Goal: Share content: Share content

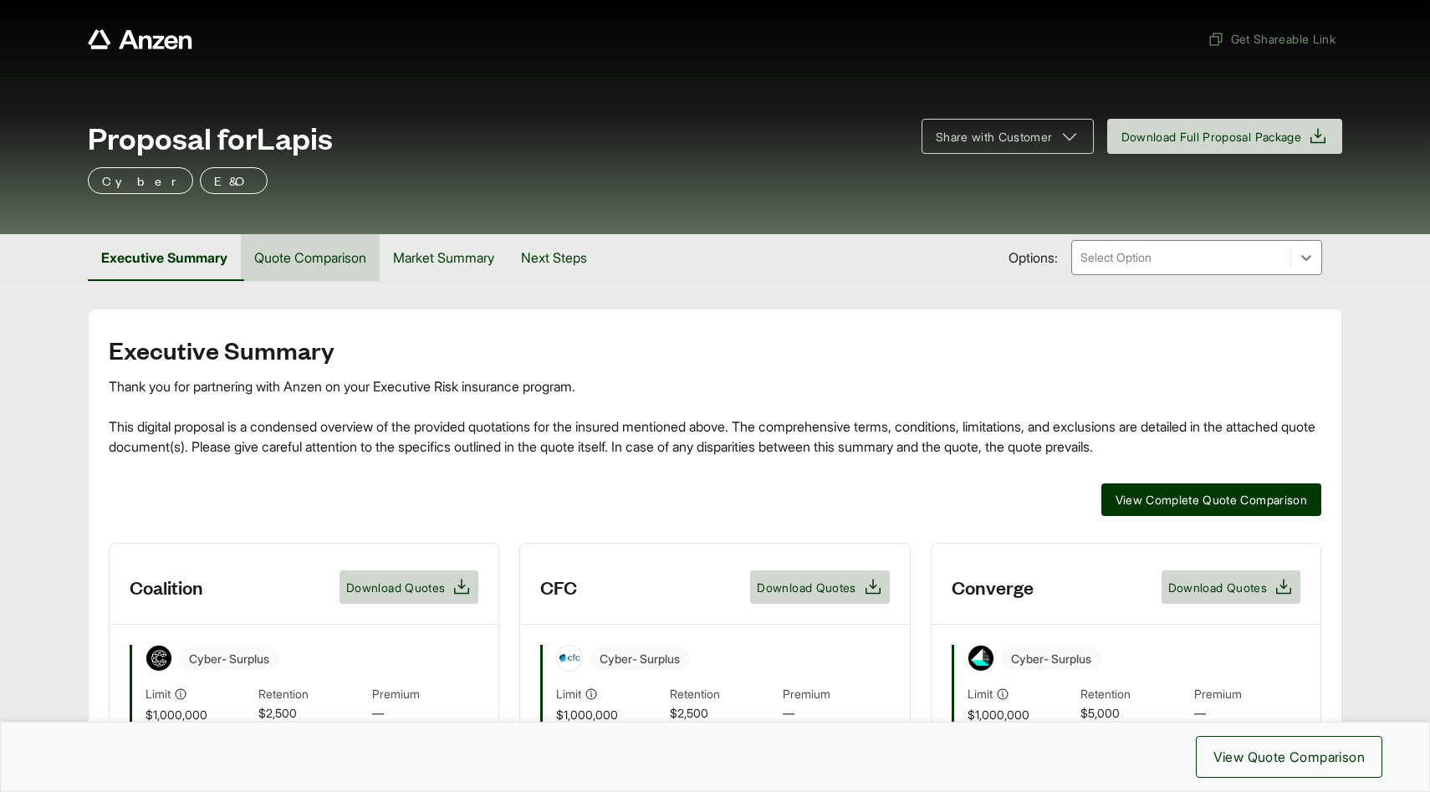
click at [337, 251] on button "Quote Comparison" at bounding box center [310, 257] width 139 height 47
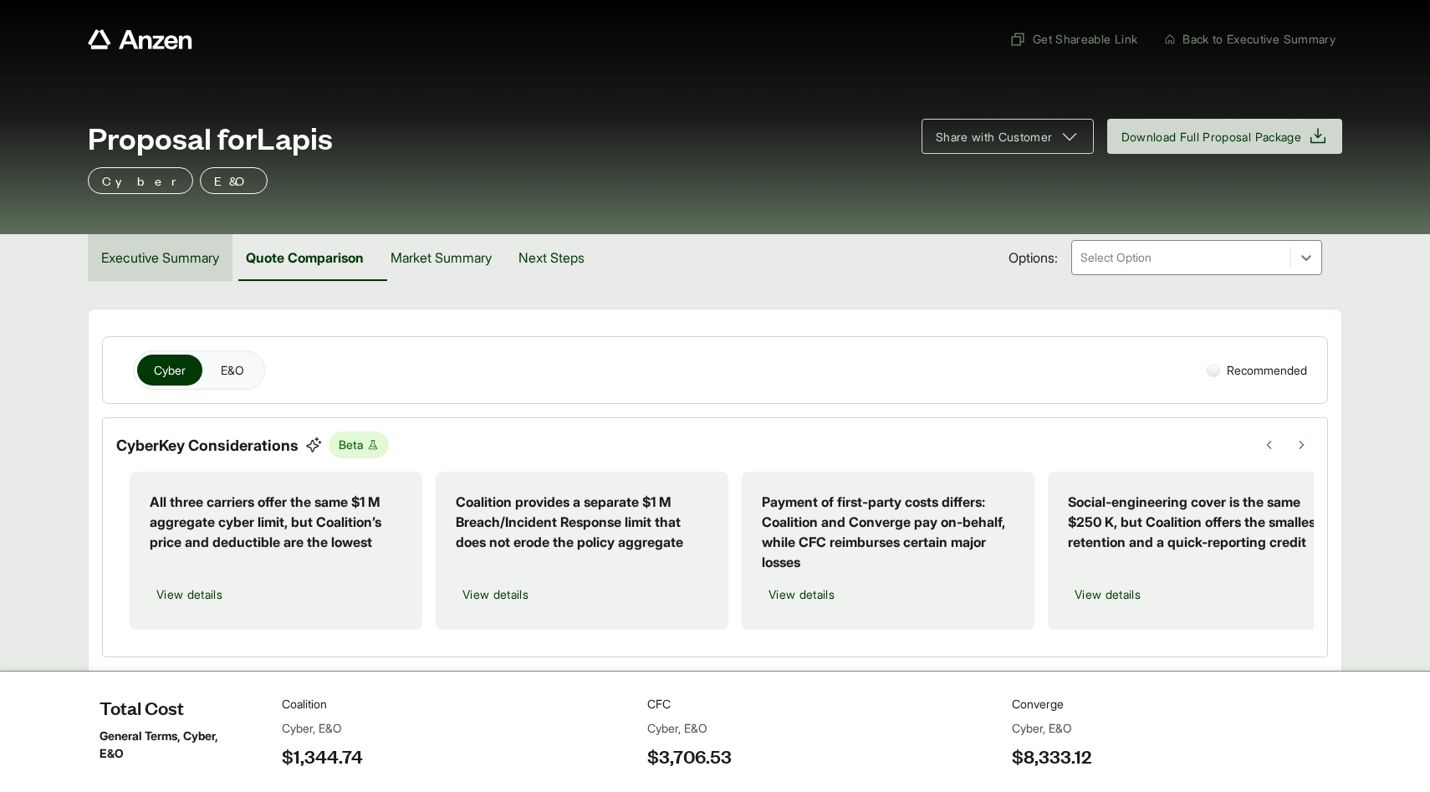
click at [186, 256] on button "Executive Summary" at bounding box center [160, 257] width 145 height 47
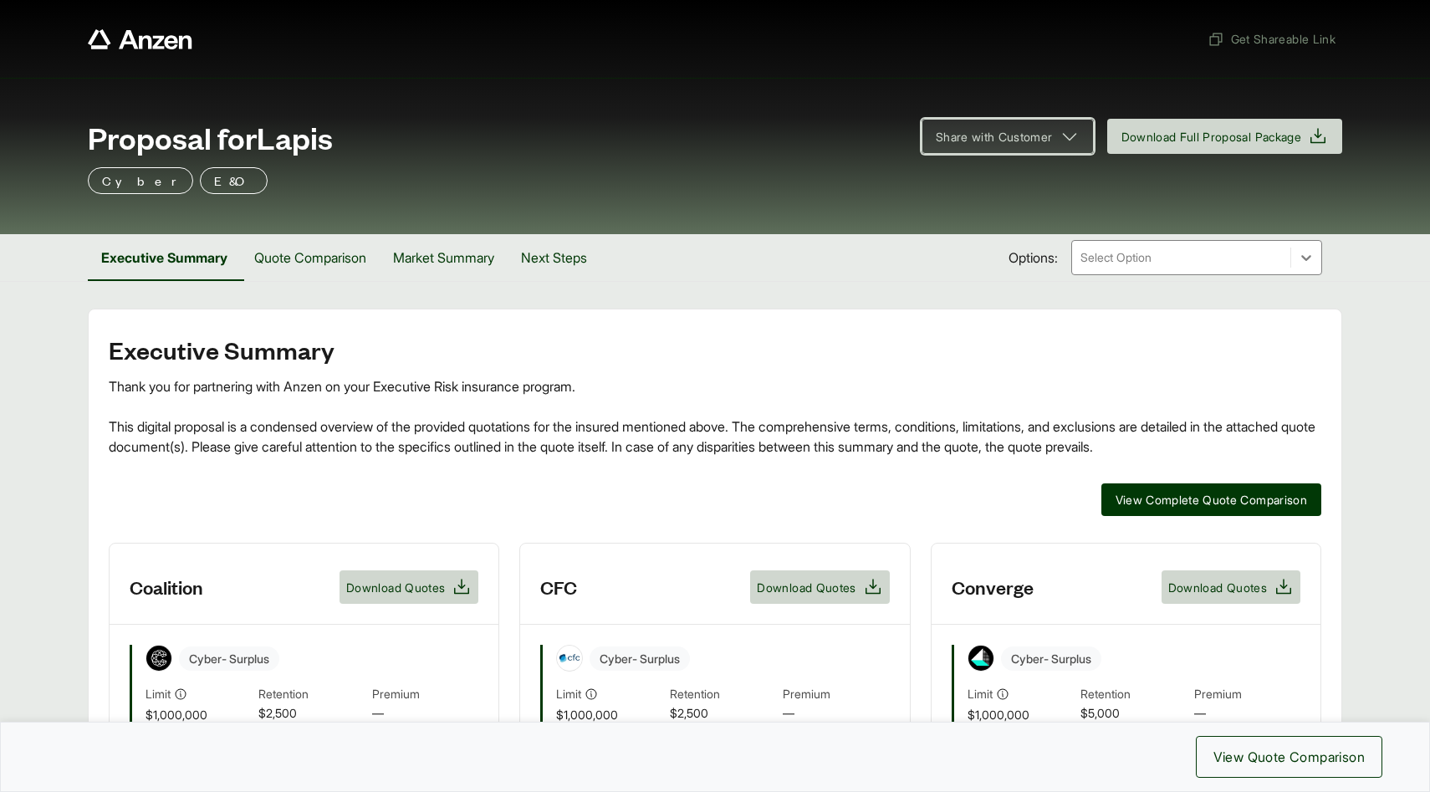
click at [969, 143] on span "Share with Customer" at bounding box center [994, 137] width 117 height 18
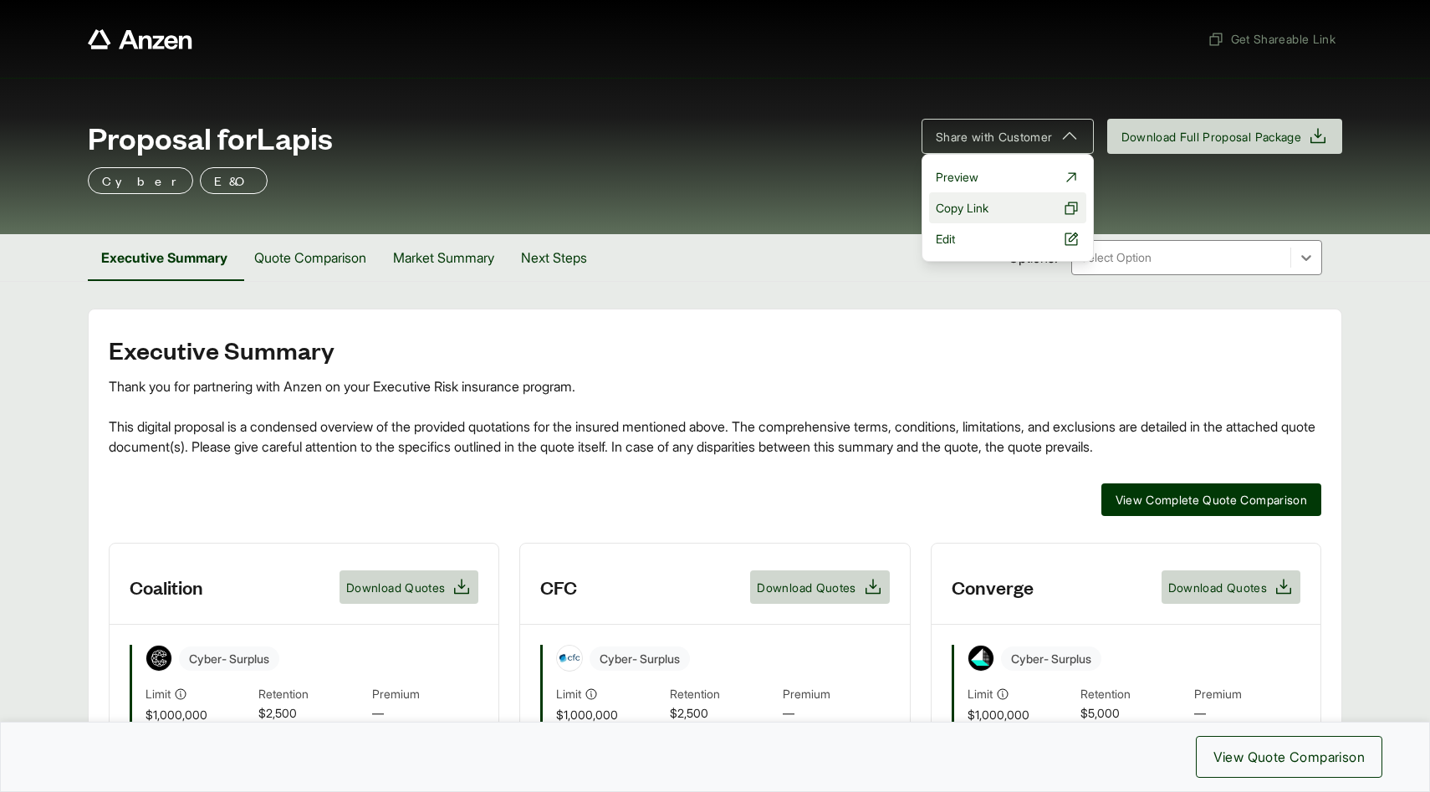
click at [1003, 203] on button "Copy Link" at bounding box center [1007, 207] width 157 height 31
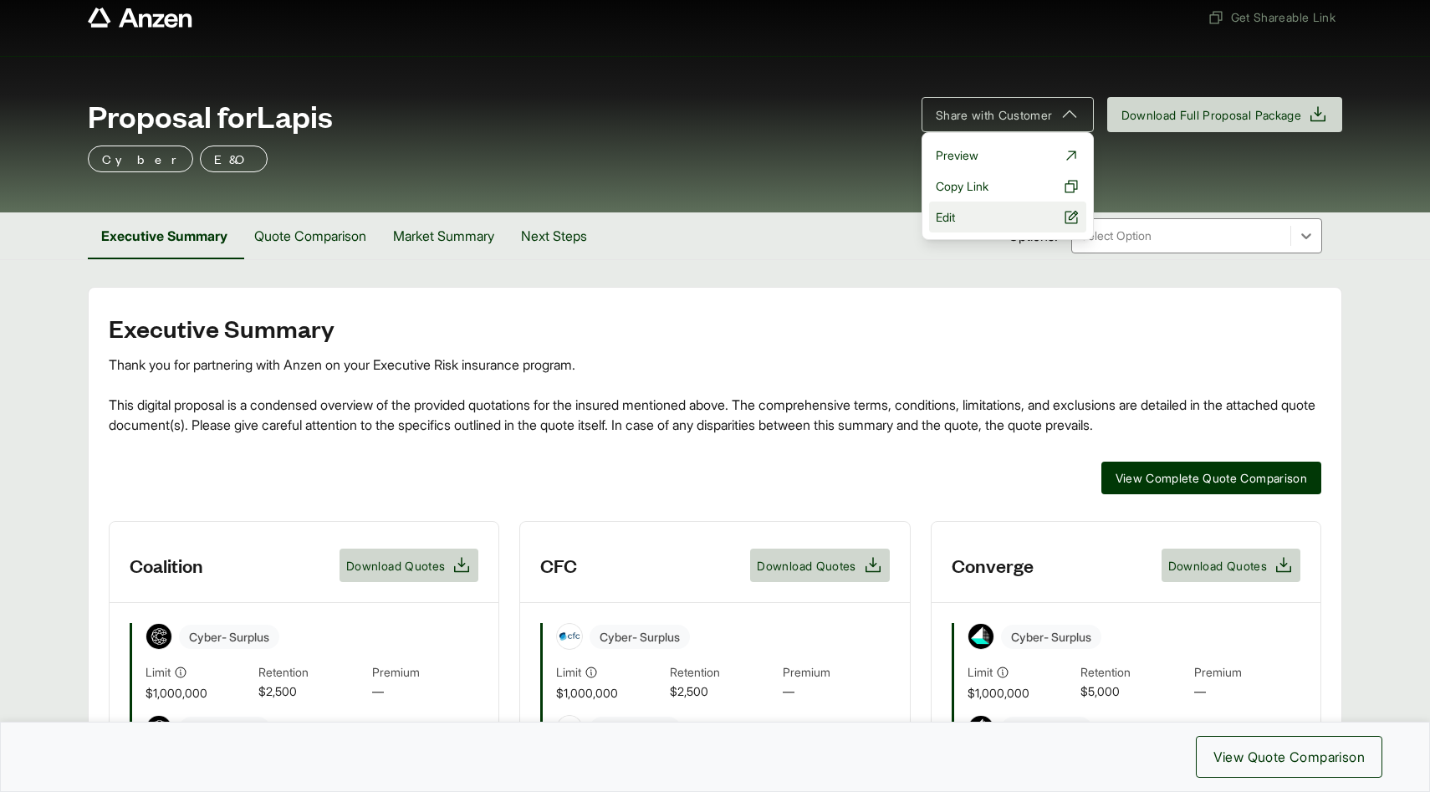
click at [963, 222] on link "Edit" at bounding box center [1007, 217] width 157 height 31
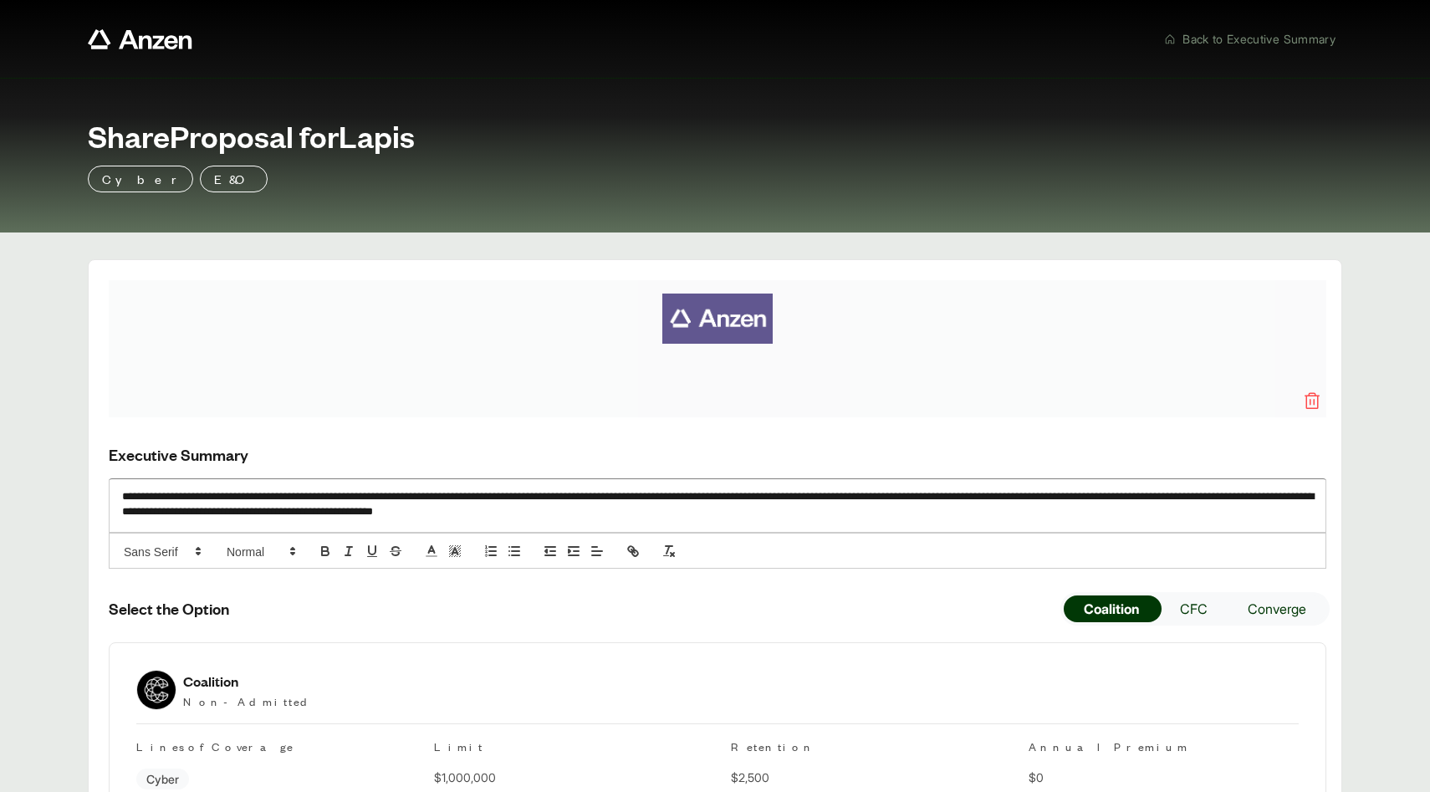
click at [1304, 400] on icon at bounding box center [1312, 401] width 20 height 20
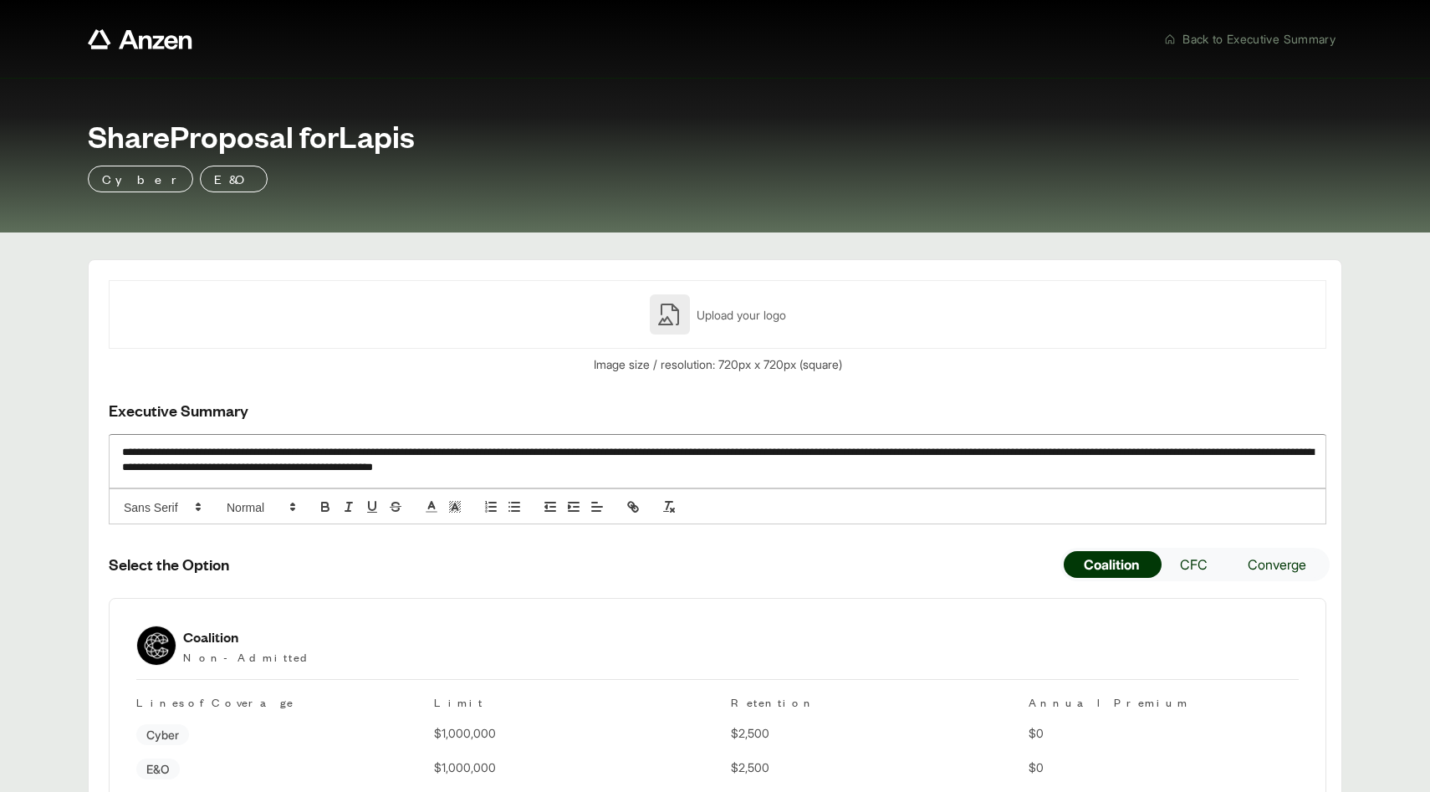
click at [684, 313] on div "Upload your logo" at bounding box center [718, 314] width 1218 height 69
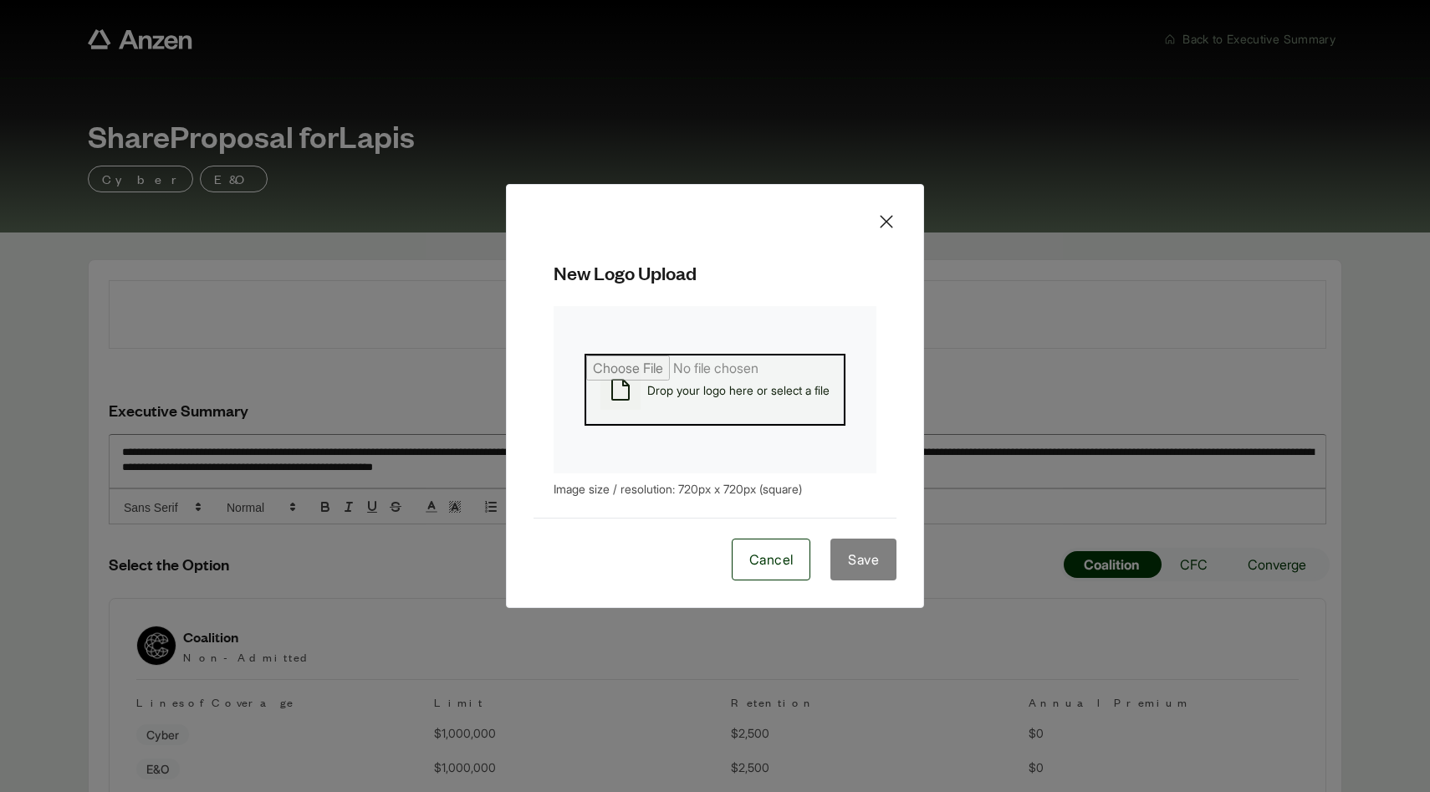
click at [680, 401] on button "Drop your logo here or select a file" at bounding box center [715, 389] width 258 height 69
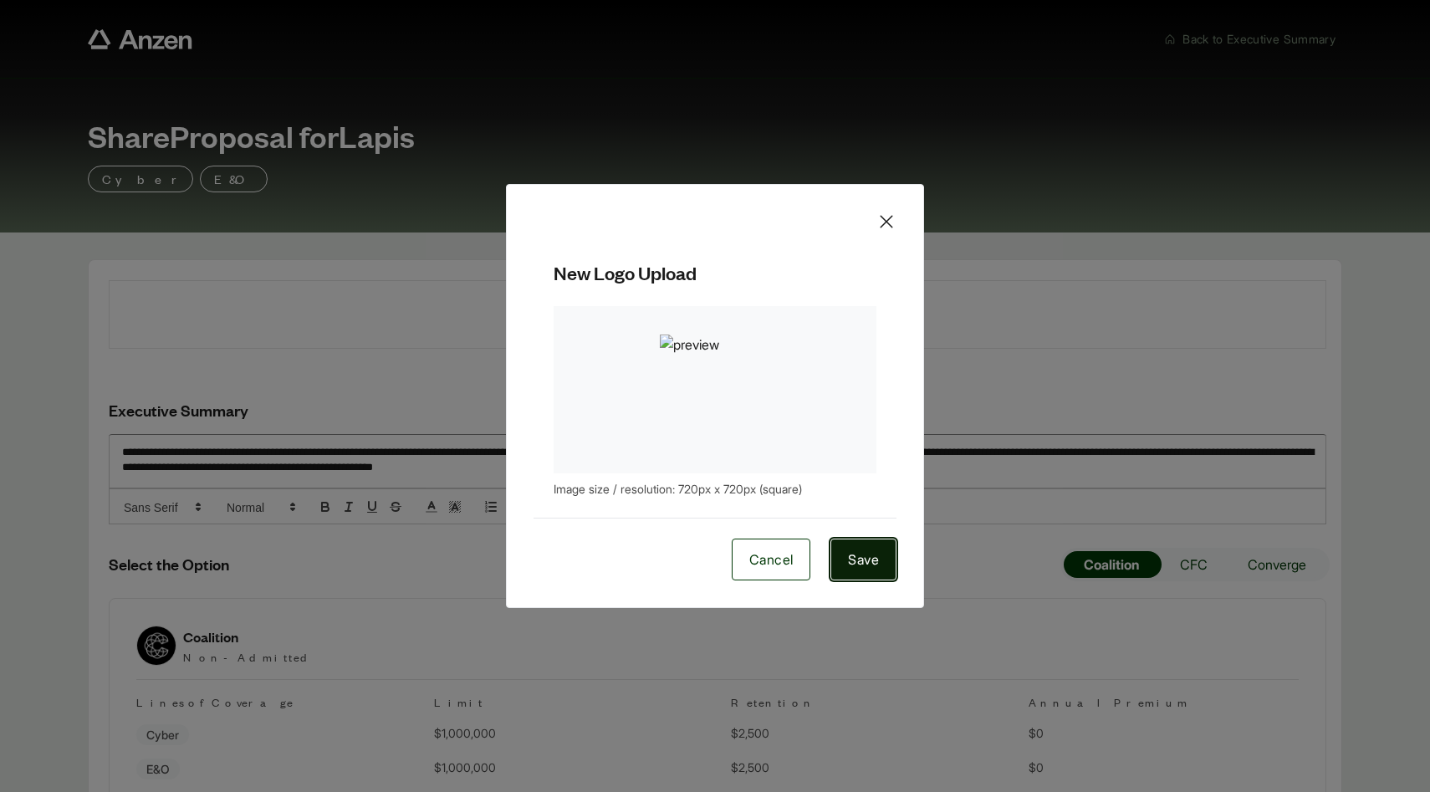
click at [868, 554] on span "Save" at bounding box center [863, 559] width 31 height 20
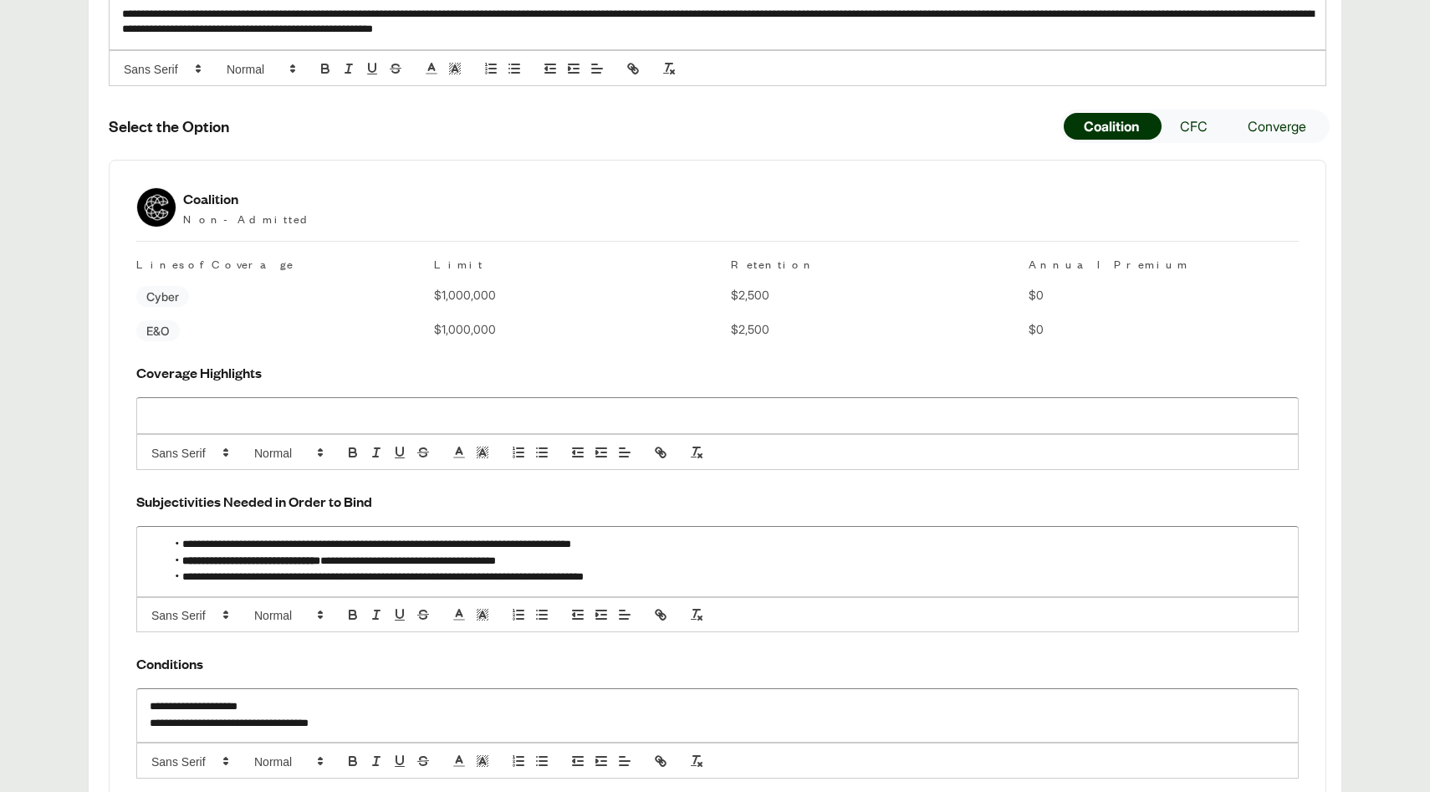
scroll to position [473, 0]
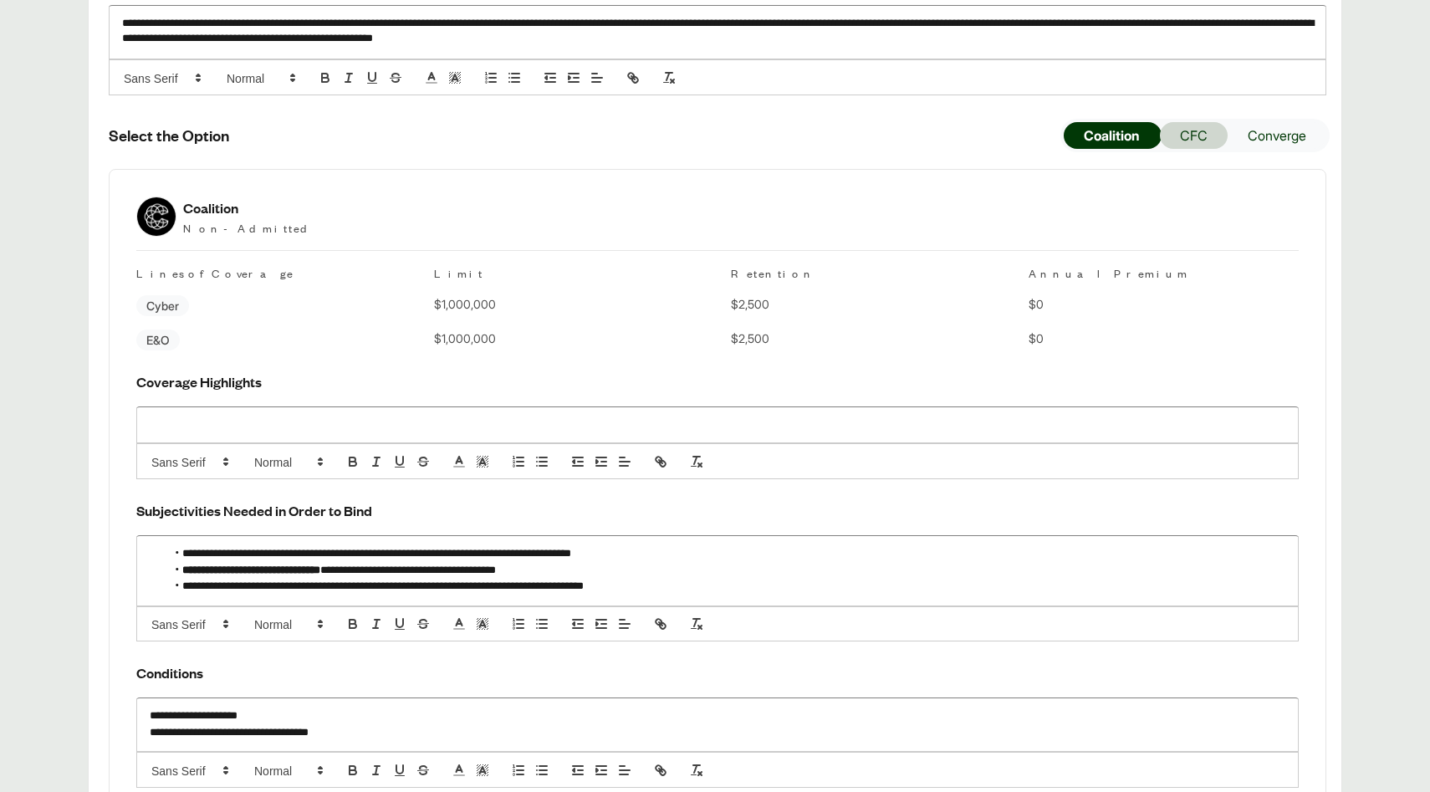
click at [1186, 149] on button "CFC" at bounding box center [1194, 135] width 68 height 27
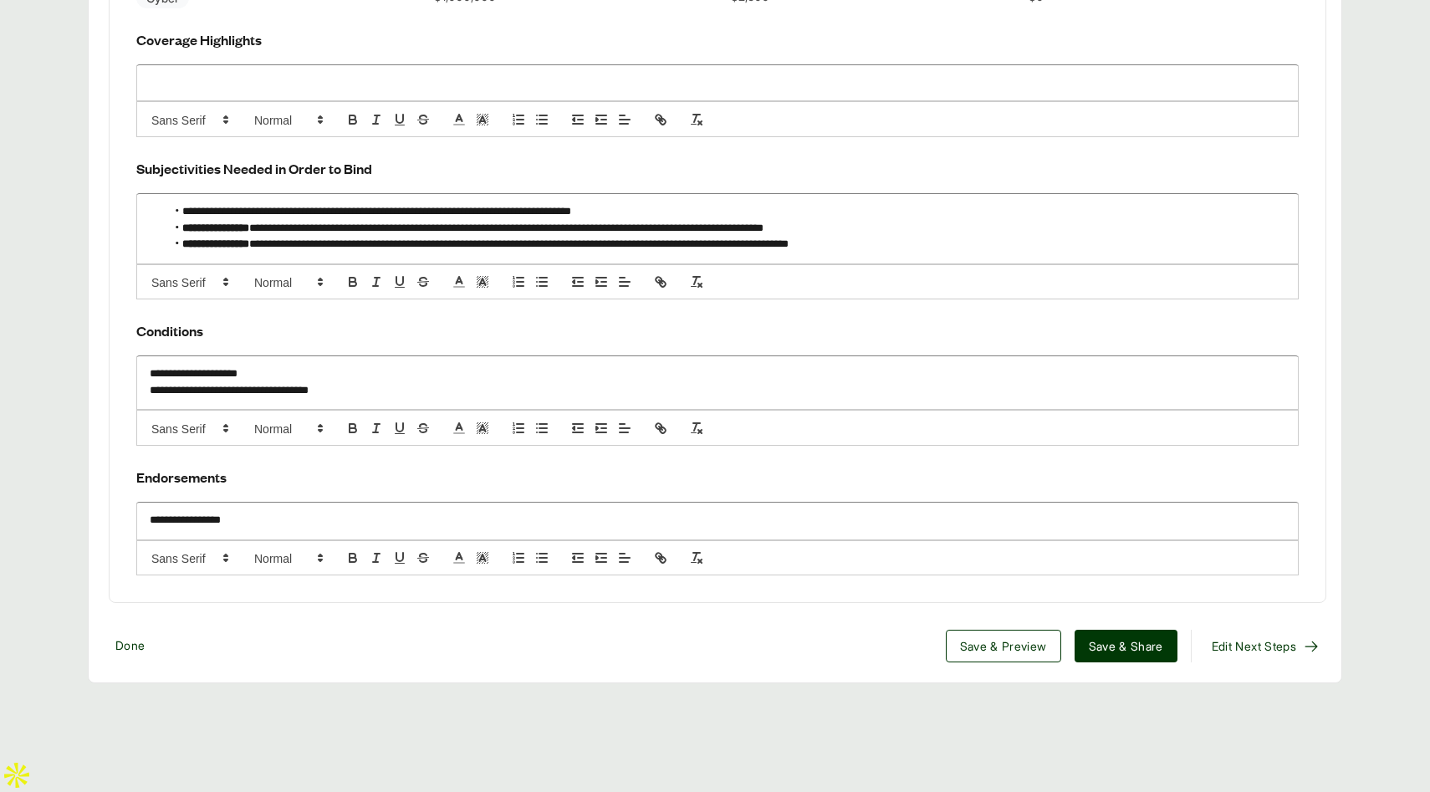
scroll to position [1766, 0]
click at [1111, 655] on span "Save & Share" at bounding box center [1126, 646] width 74 height 18
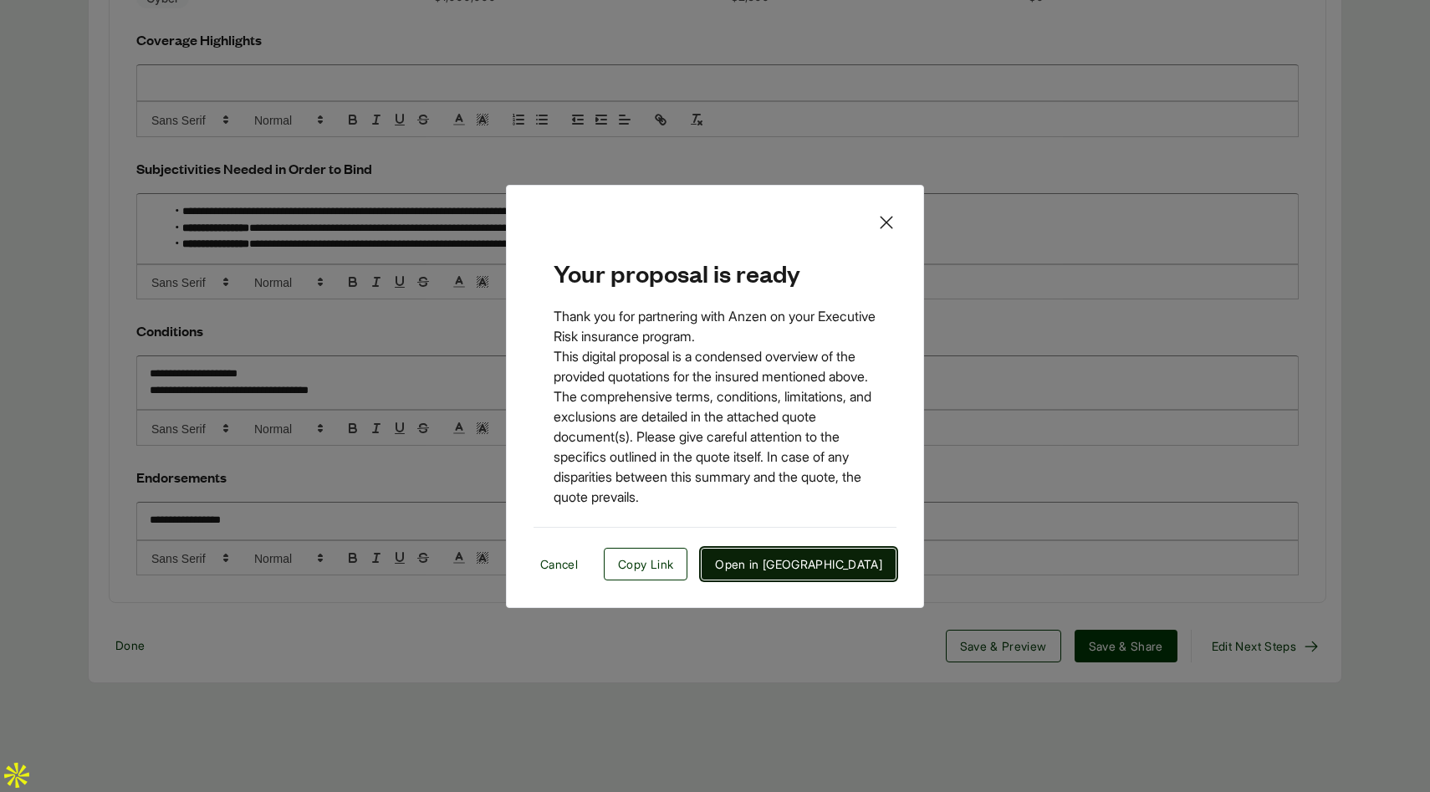
click at [830, 563] on span "Open in New Tab" at bounding box center [798, 564] width 167 height 18
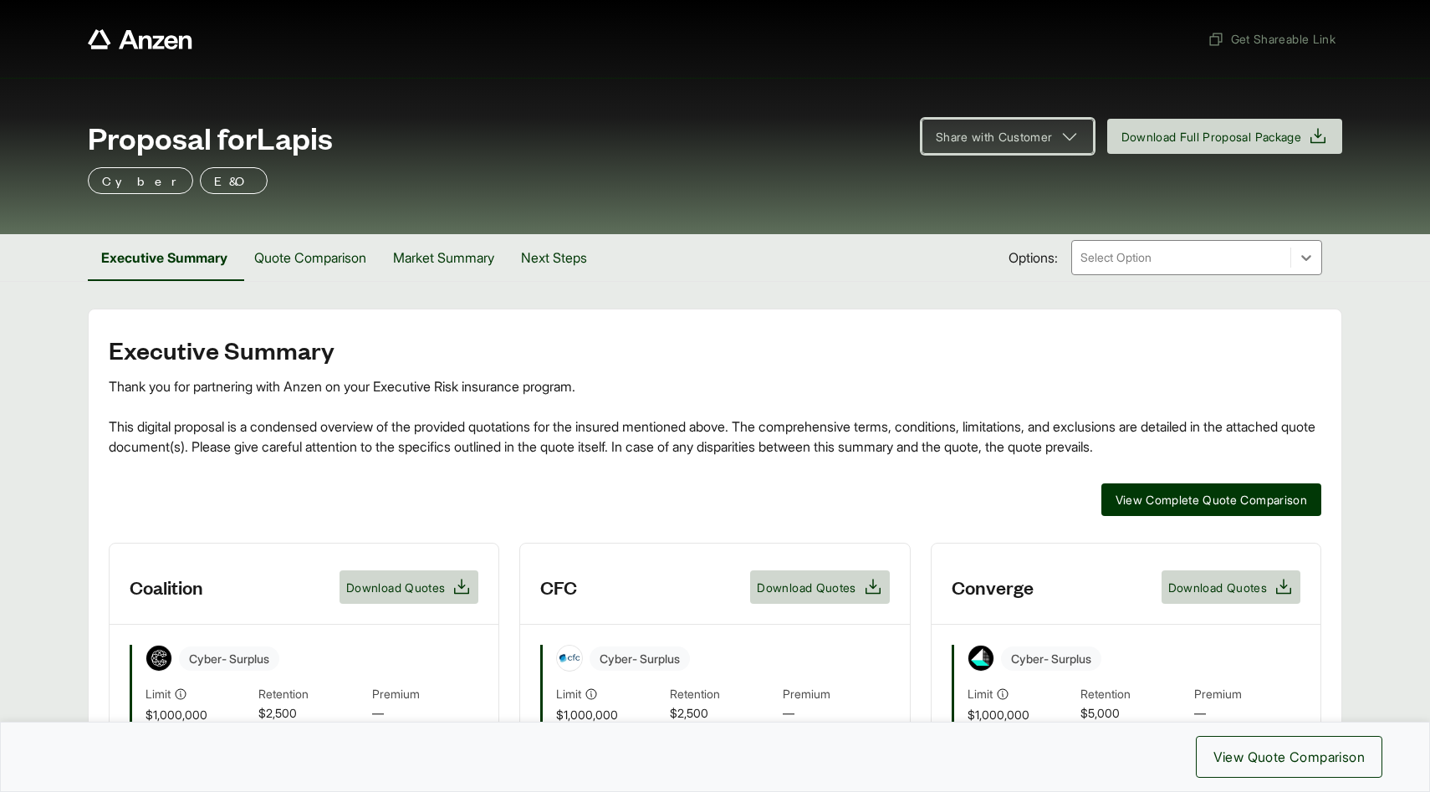
click at [1019, 152] on button "Share with Customer" at bounding box center [1008, 136] width 172 height 35
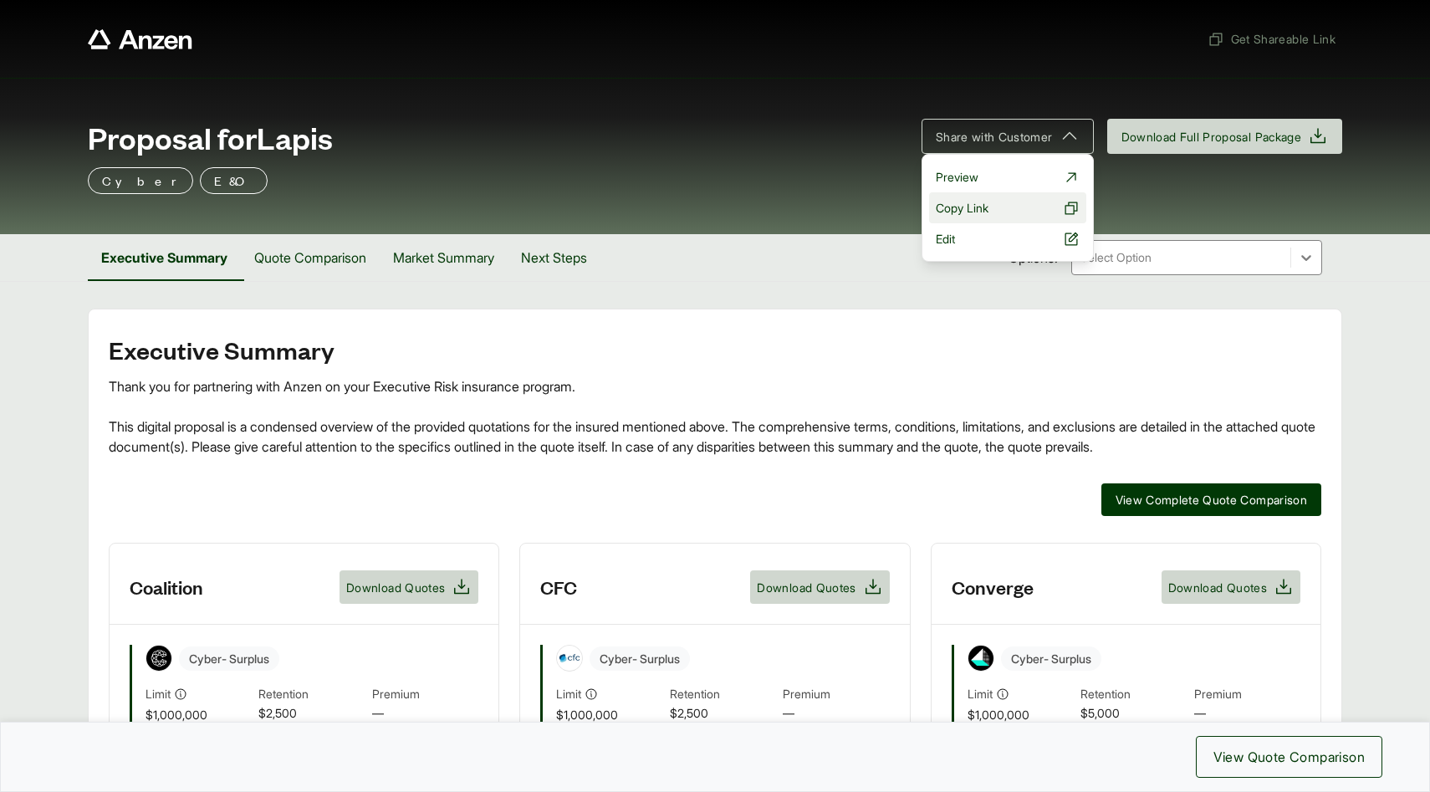
click at [1004, 207] on button "Copy Link" at bounding box center [1007, 207] width 157 height 31
click at [973, 239] on link "Edit" at bounding box center [1007, 238] width 157 height 31
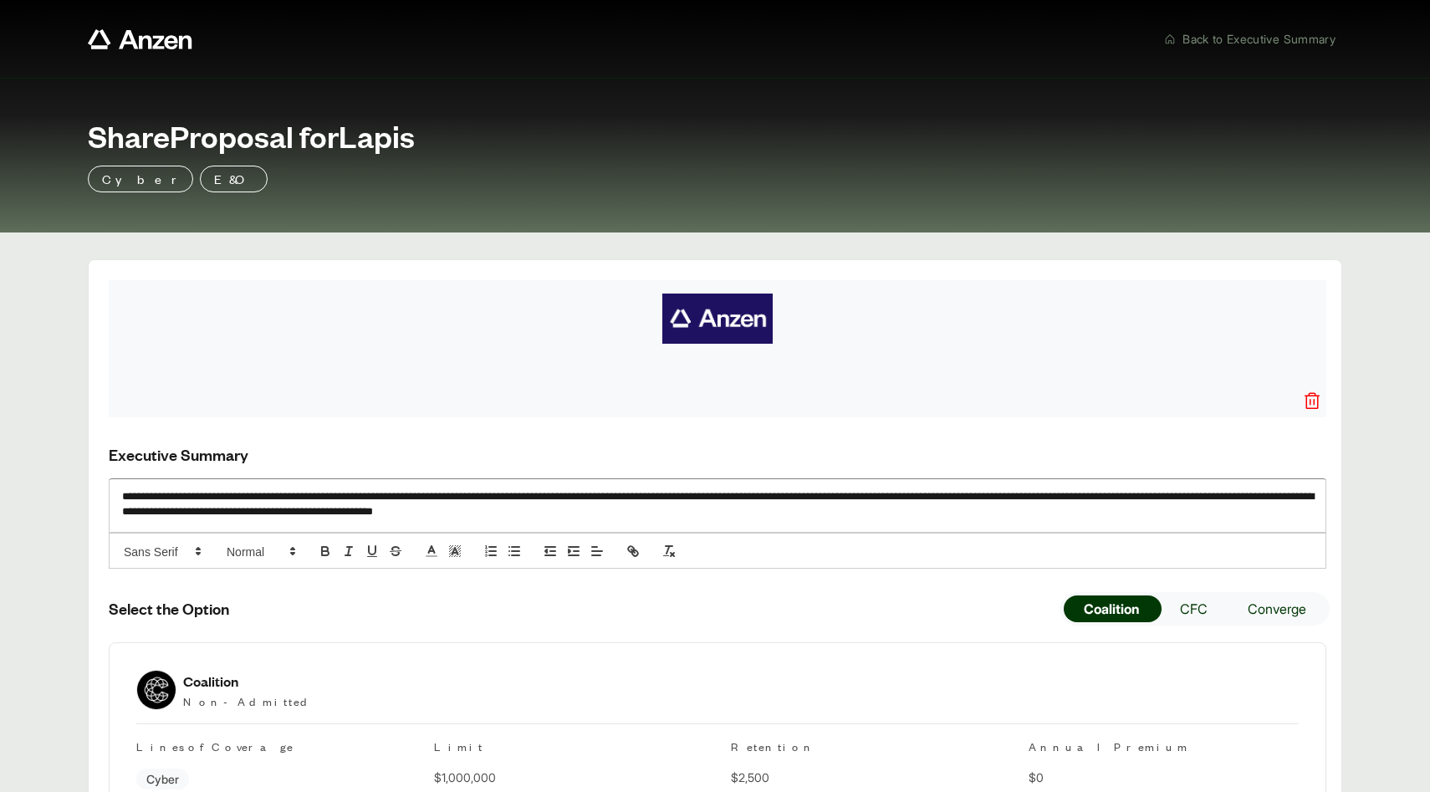
click at [875, 524] on div "**********" at bounding box center [718, 505] width 1216 height 53
click at [1259, 500] on p "**********" at bounding box center [717, 505] width 1191 height 33
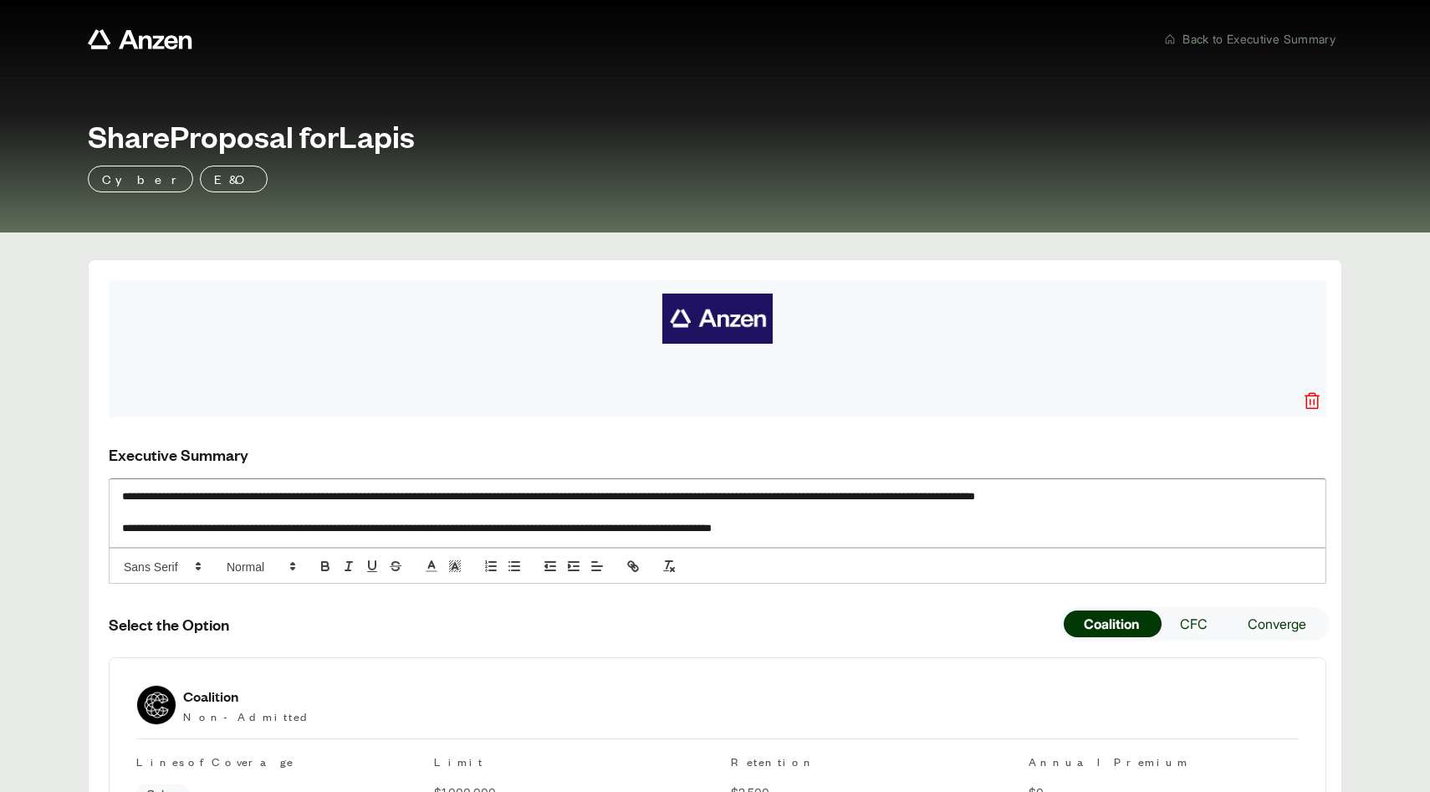
click at [682, 534] on p "**********" at bounding box center [717, 529] width 1191 height 17
click at [998, 530] on p "**********" at bounding box center [717, 529] width 1191 height 17
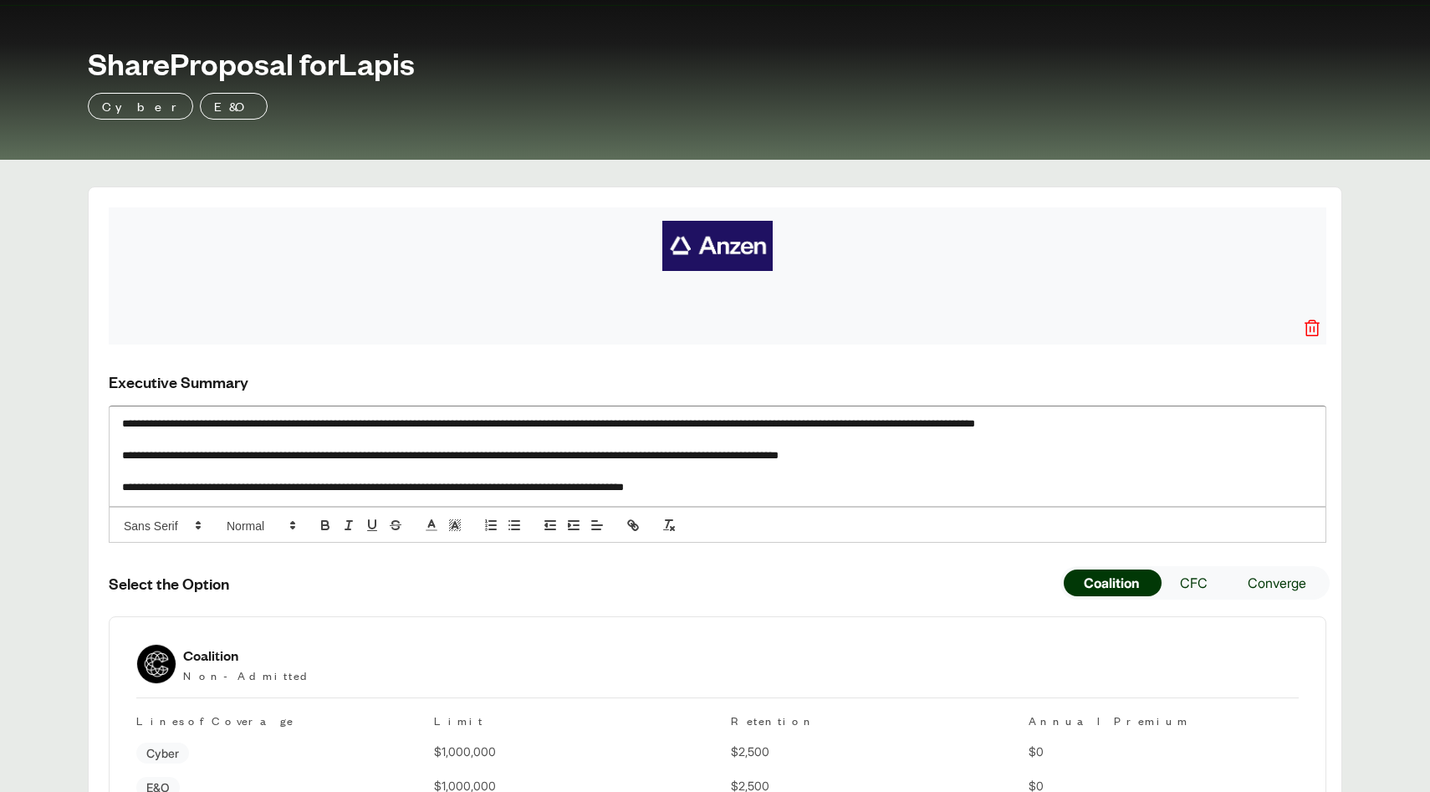
scroll to position [120, 0]
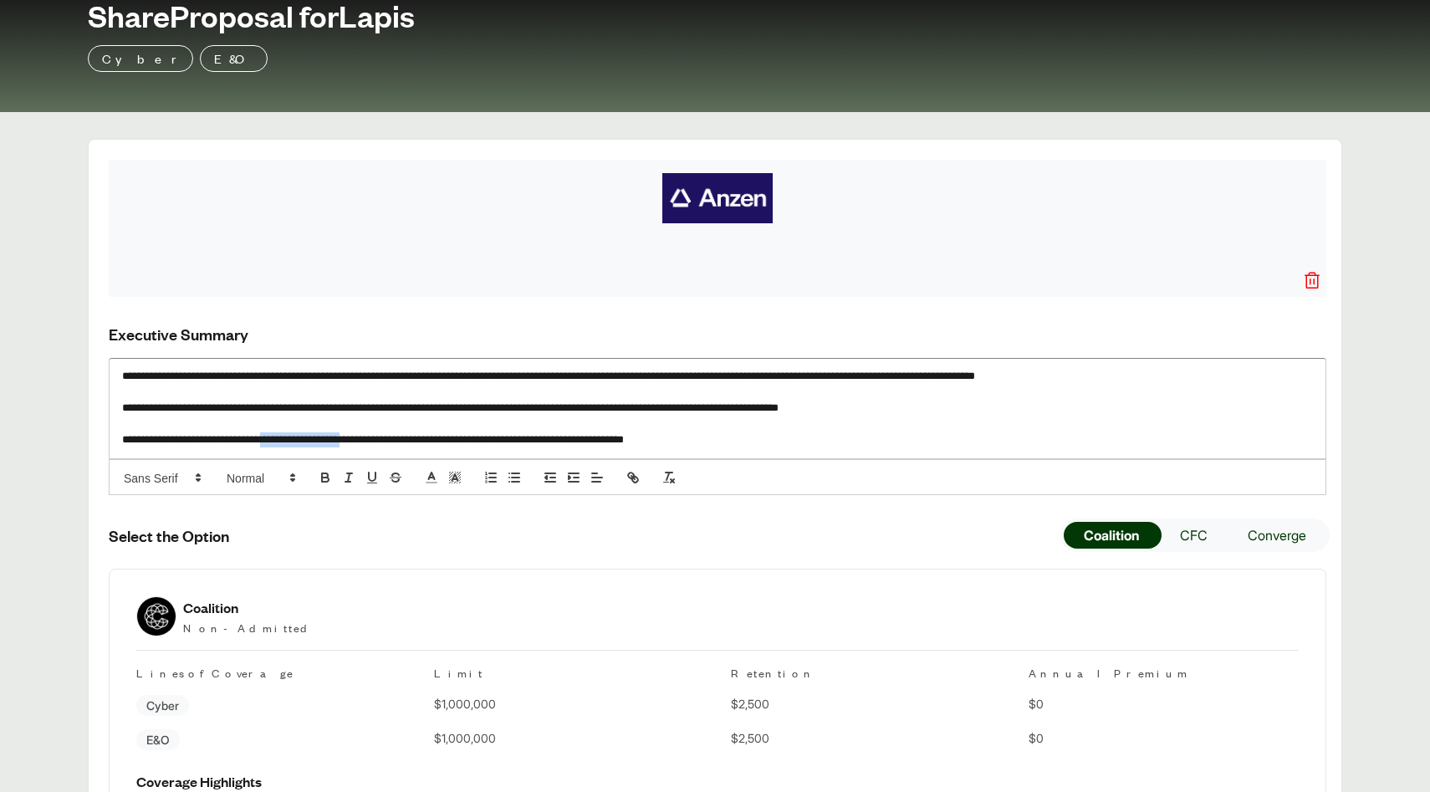
drag, startPoint x: 409, startPoint y: 443, endPoint x: 296, endPoint y: 442, distance: 112.9
click at [296, 442] on p "**********" at bounding box center [717, 440] width 1191 height 17
click at [627, 485] on icon "button" at bounding box center [633, 477] width 15 height 15
type input "**********"
click at [430, 479] on link at bounding box center [449, 473] width 38 height 13
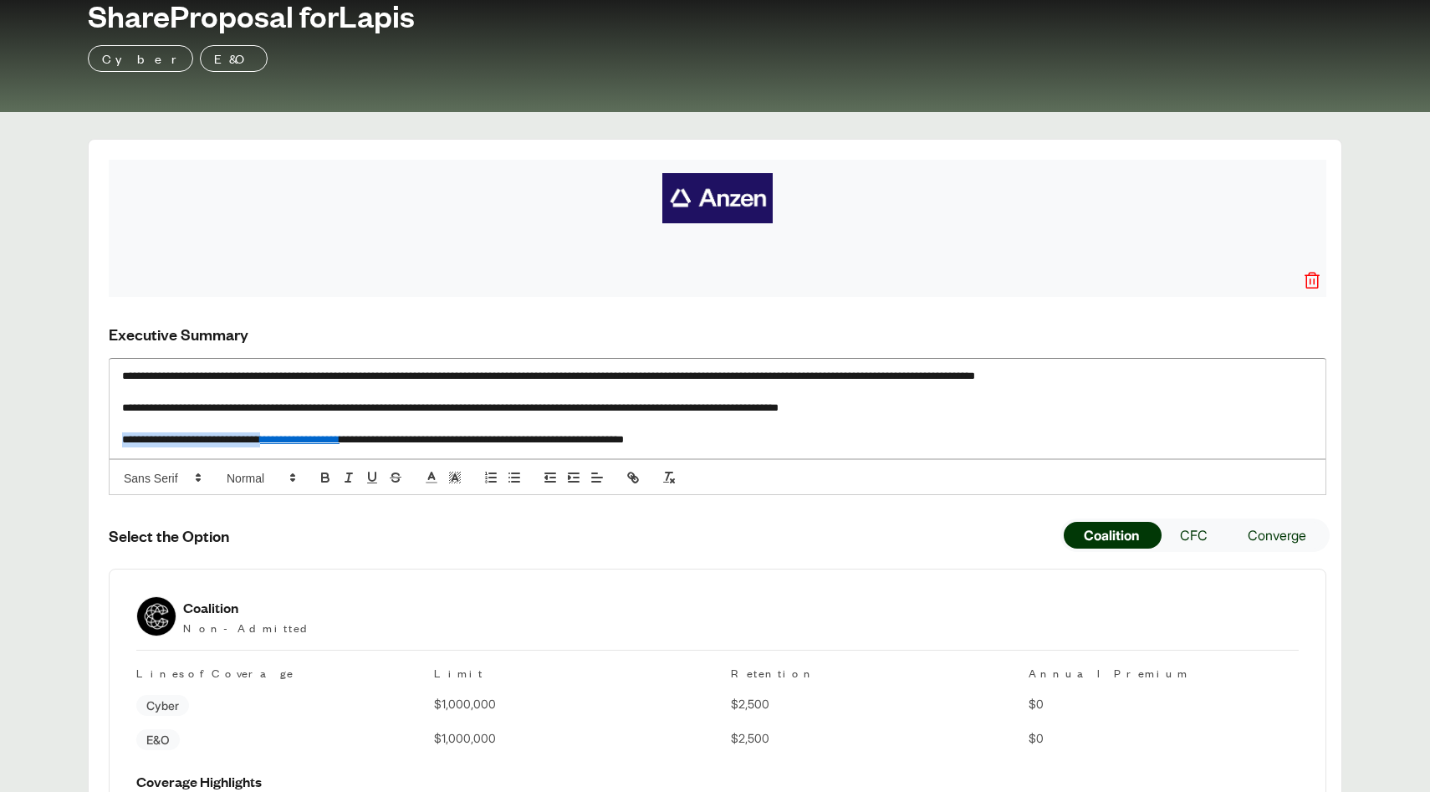
scroll to position [136, 0]
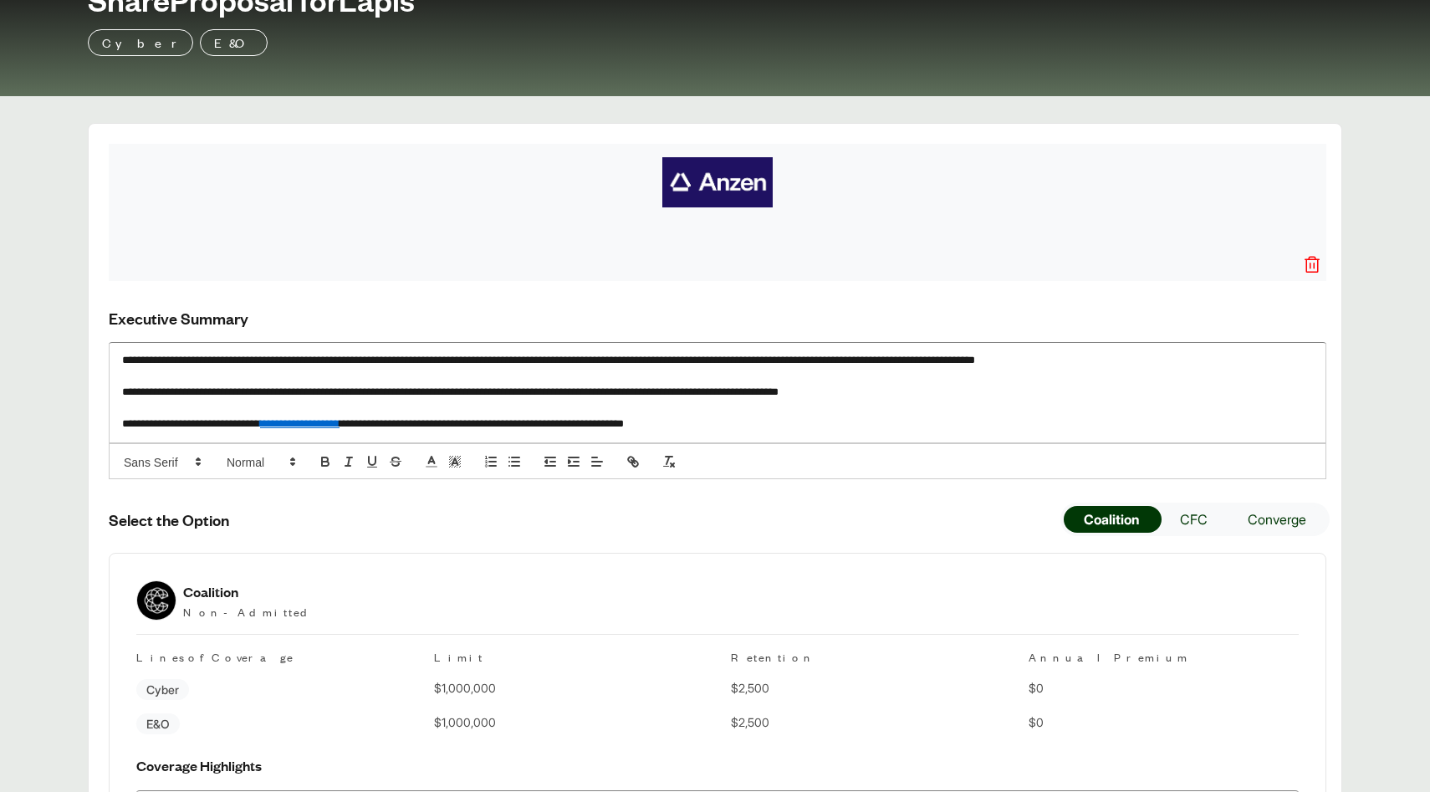
click at [599, 442] on div "**********" at bounding box center [718, 393] width 1216 height 100
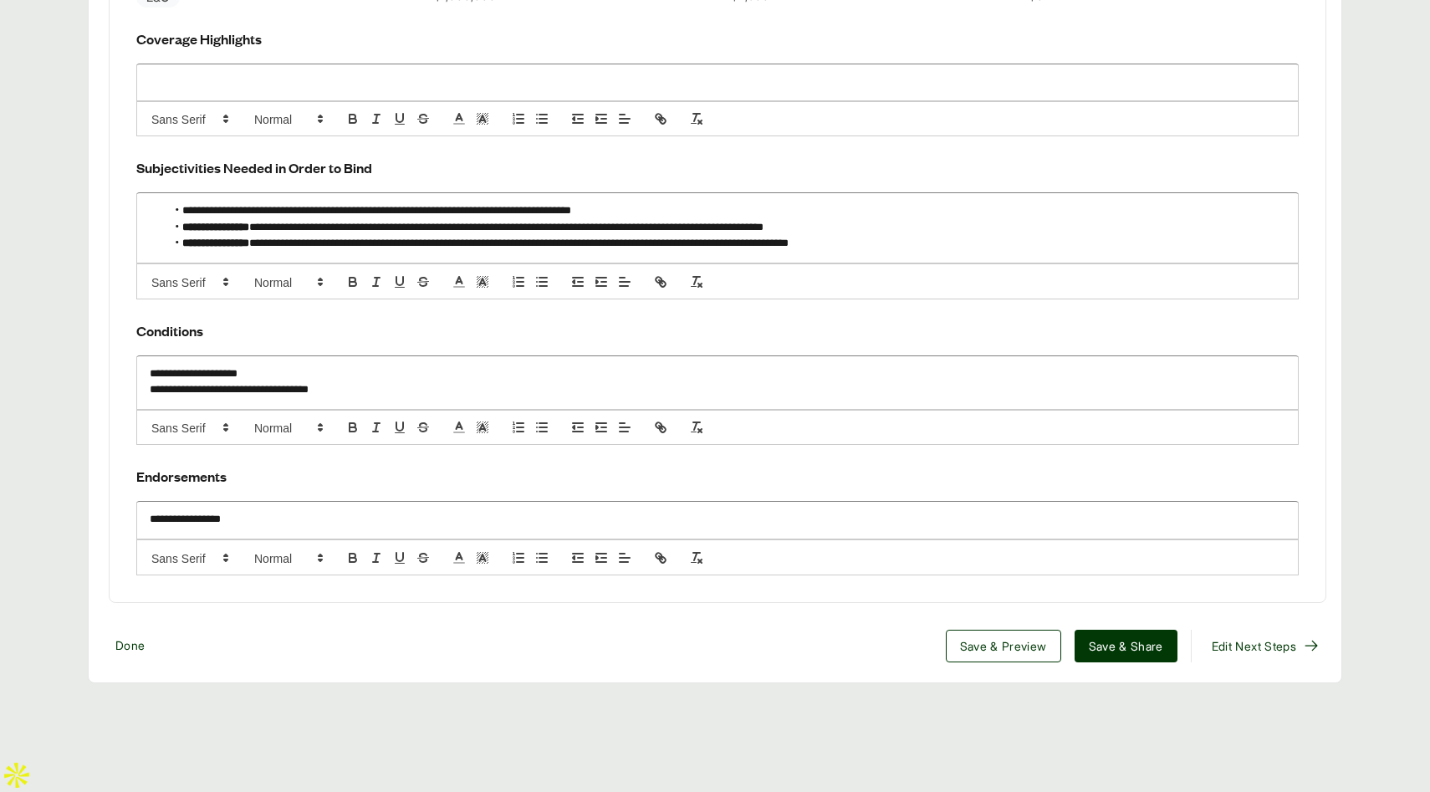
scroll to position [1766, 0]
click at [1090, 655] on span "Save & Share" at bounding box center [1126, 646] width 74 height 18
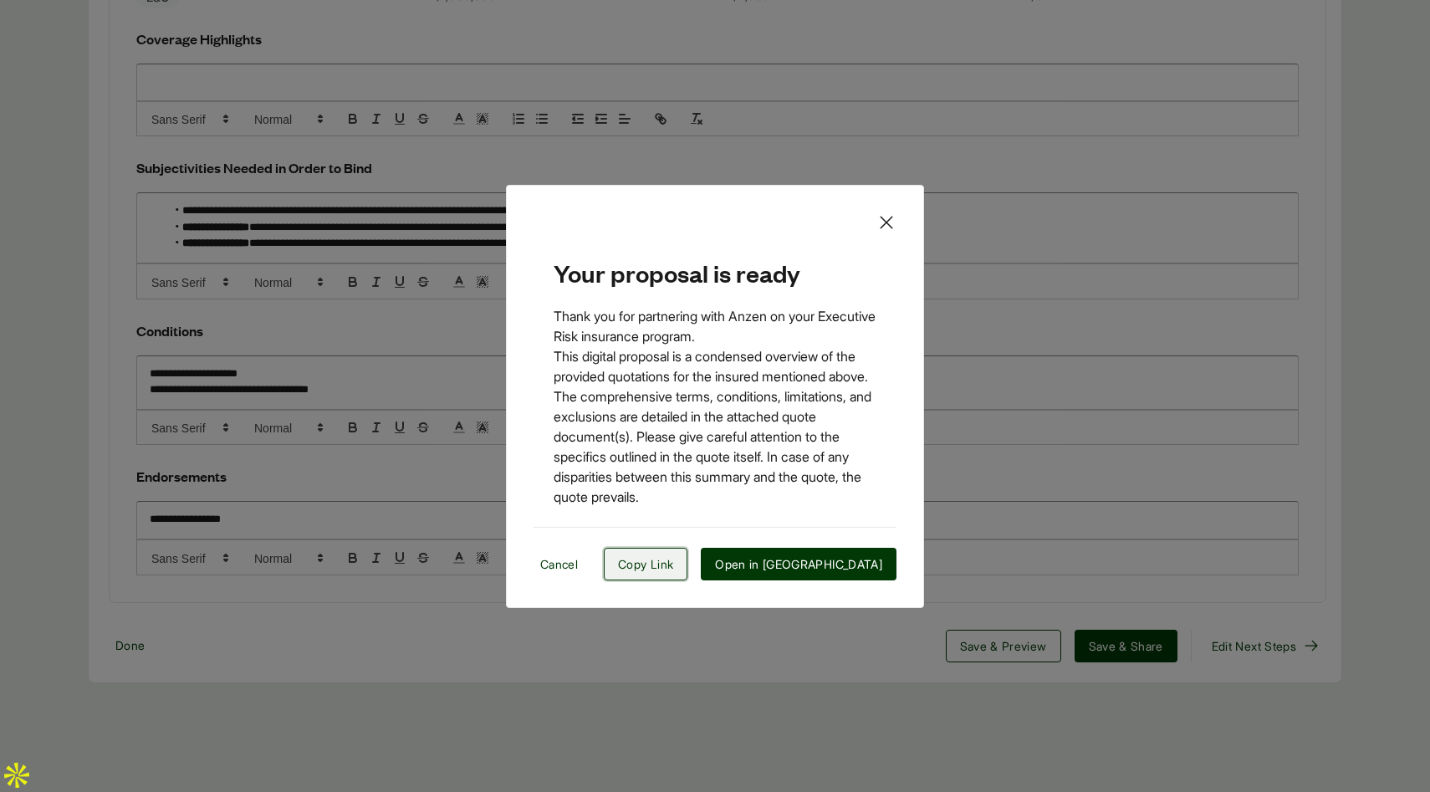
click at [673, 557] on span "Copy Link" at bounding box center [645, 564] width 55 height 18
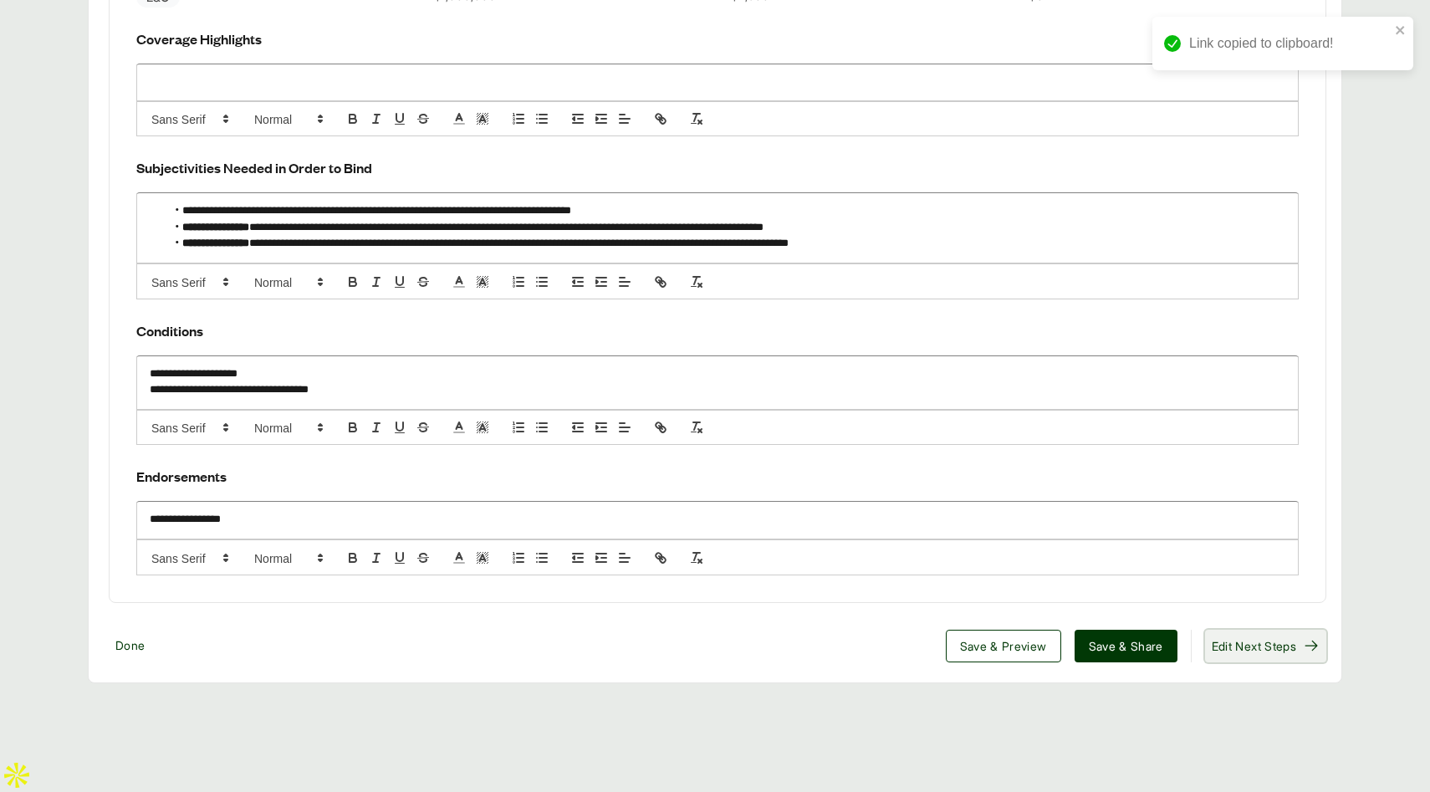
click at [1234, 655] on span "Edit Next Steps" at bounding box center [1254, 646] width 84 height 18
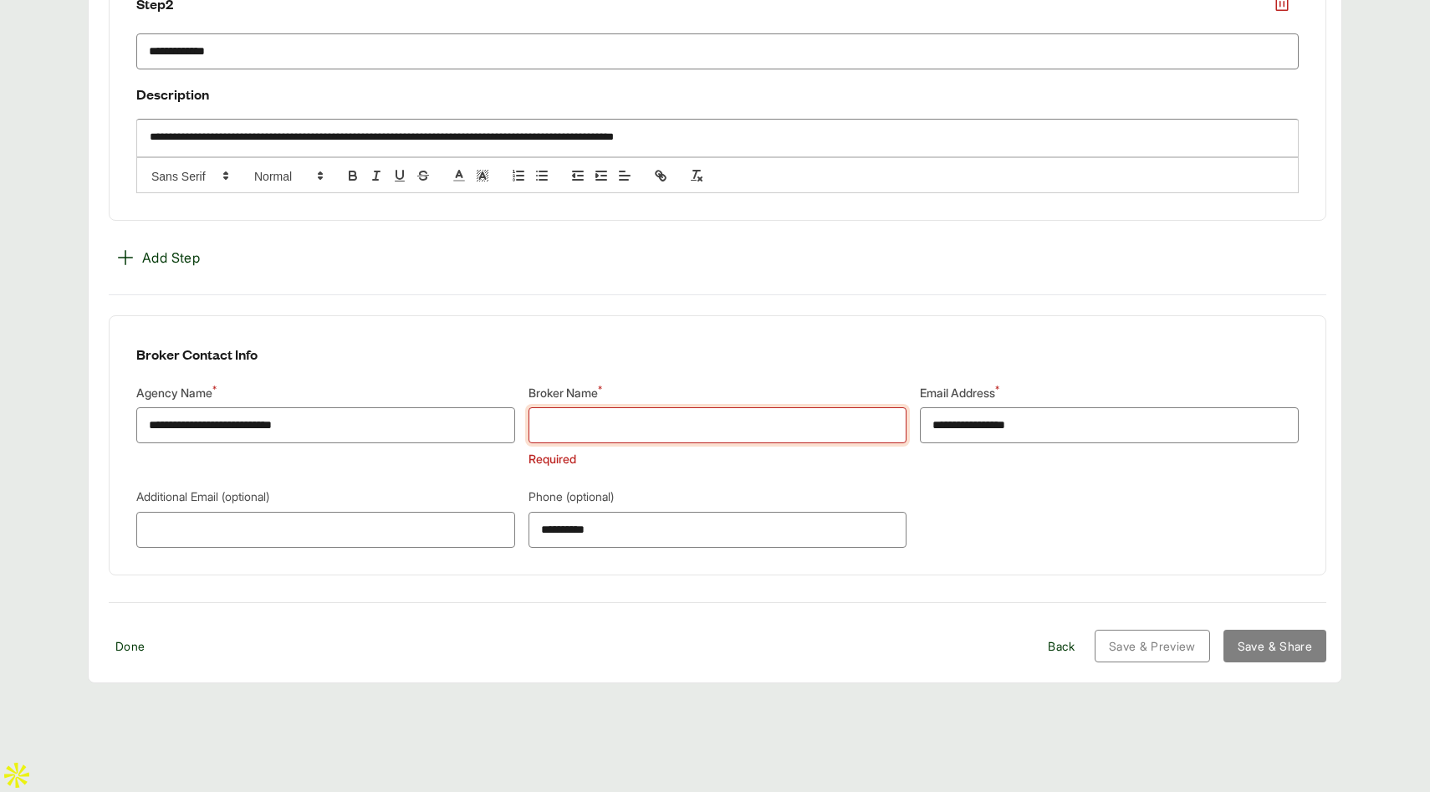
scroll to position [1032, 0]
click at [182, 443] on input "**********" at bounding box center [325, 425] width 379 height 36
click at [586, 443] on input "Broker Name *" at bounding box center [718, 425] width 379 height 36
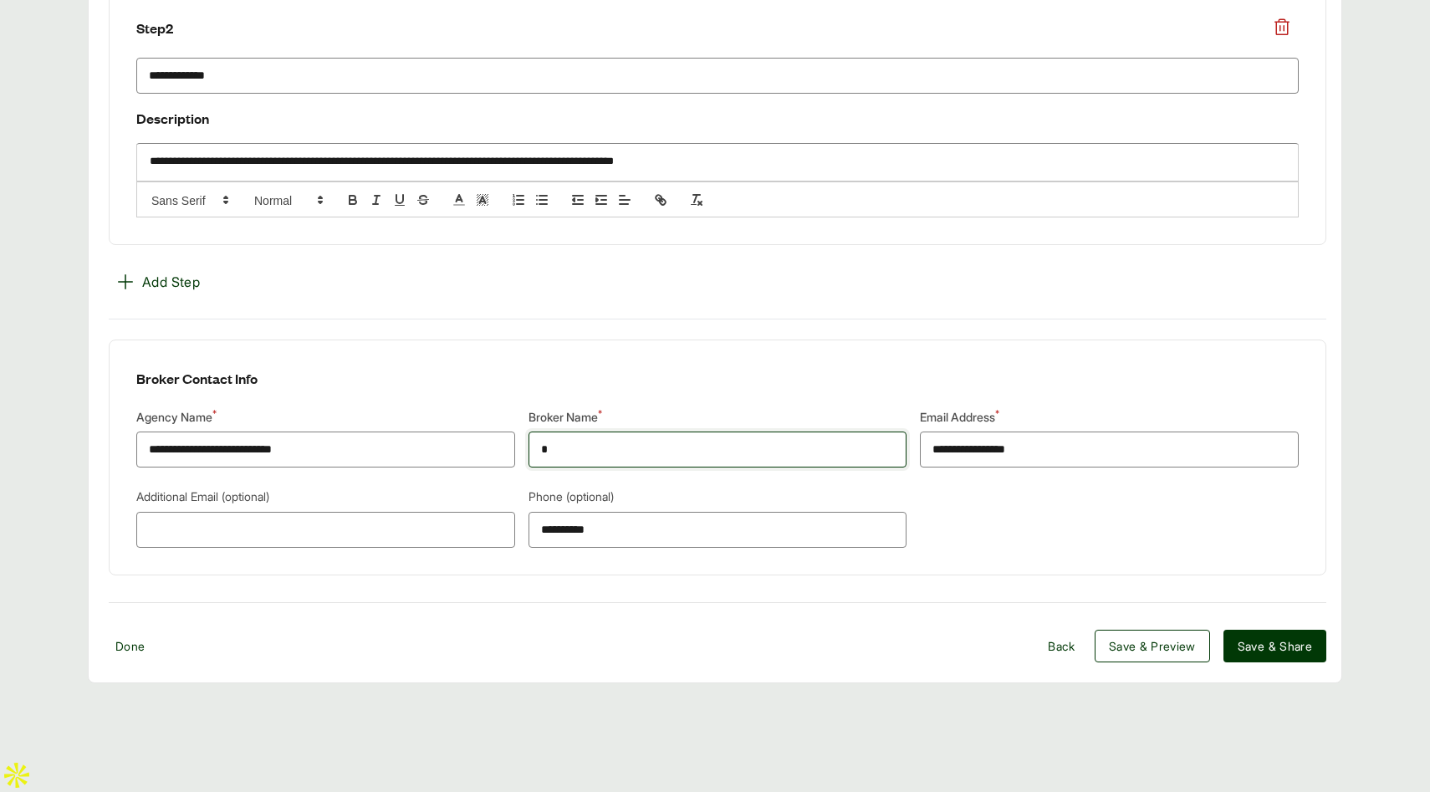
scroll to position [1008, 0]
type input "*********"
drag, startPoint x: 181, startPoint y: 503, endPoint x: 135, endPoint y: 503, distance: 46.8
click at [135, 503] on form "**********" at bounding box center [718, 458] width 1218 height 236
type input "**********"
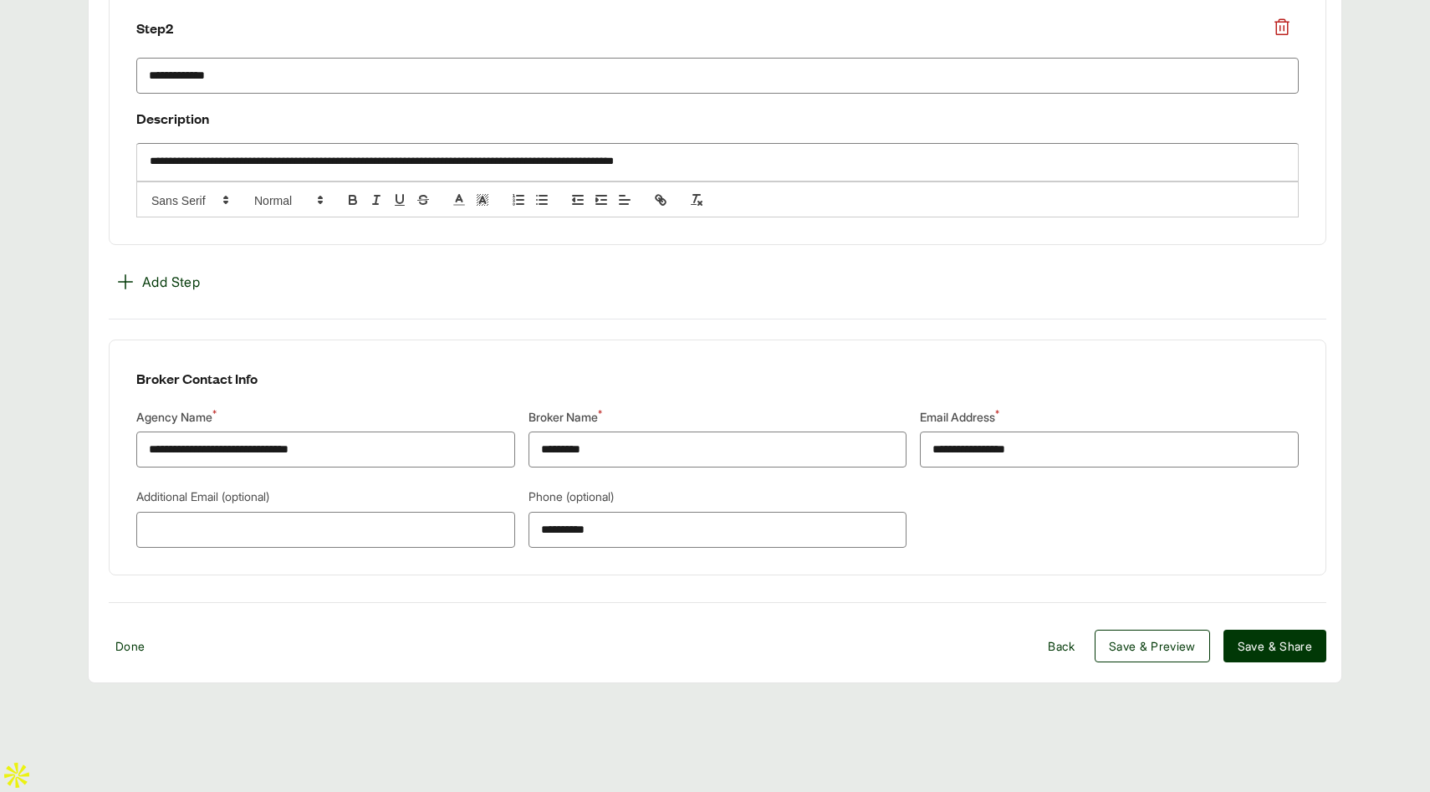
click at [329, 505] on p "Additional Email (optional)" at bounding box center [325, 497] width 379 height 18
drag, startPoint x: 629, startPoint y: 590, endPoint x: 485, endPoint y: 588, distance: 143.8
click at [485, 548] on div "**********" at bounding box center [717, 518] width 1162 height 60
type input "**********"
click at [1012, 548] on div at bounding box center [1109, 518] width 379 height 60
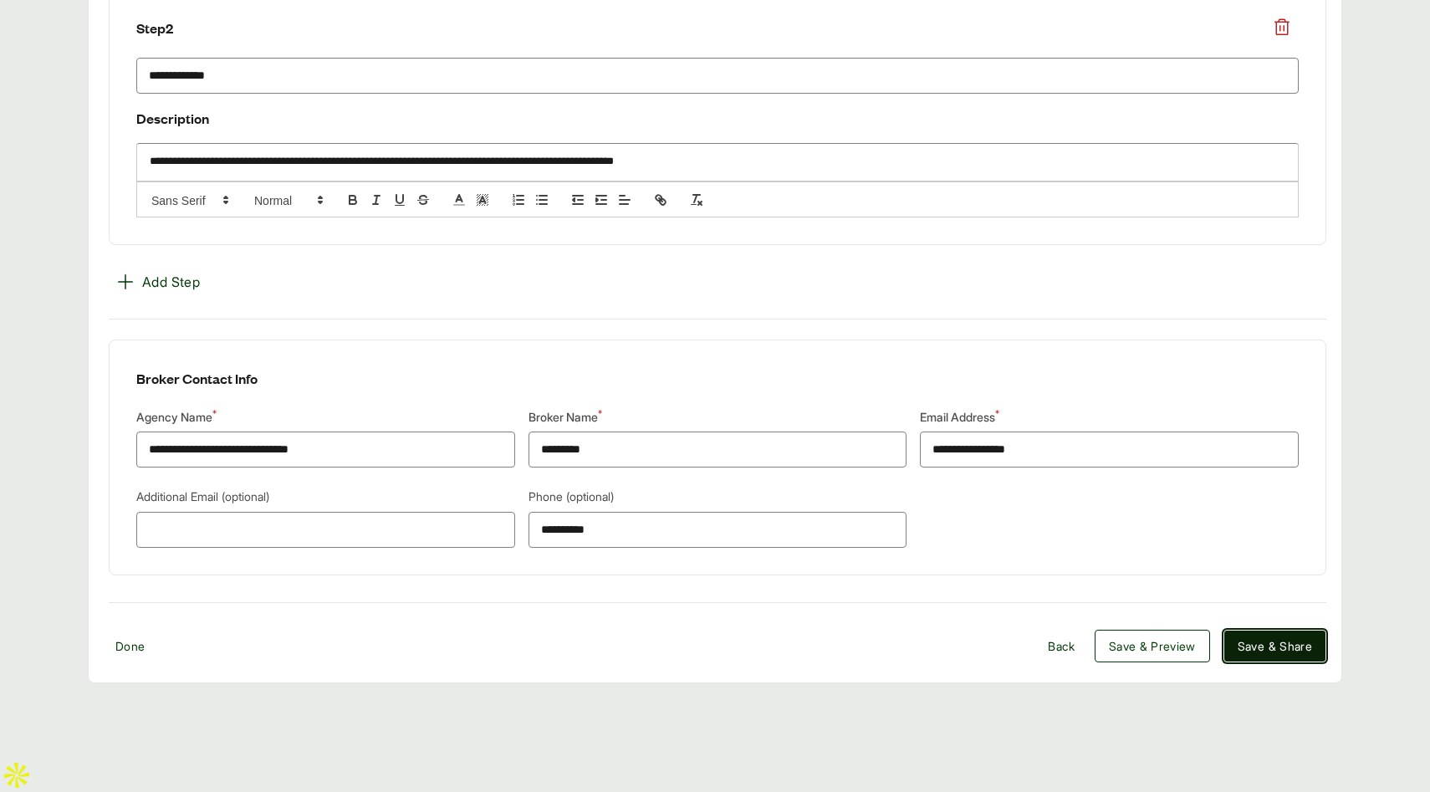
click at [1263, 655] on span "Save & Share" at bounding box center [1275, 646] width 74 height 18
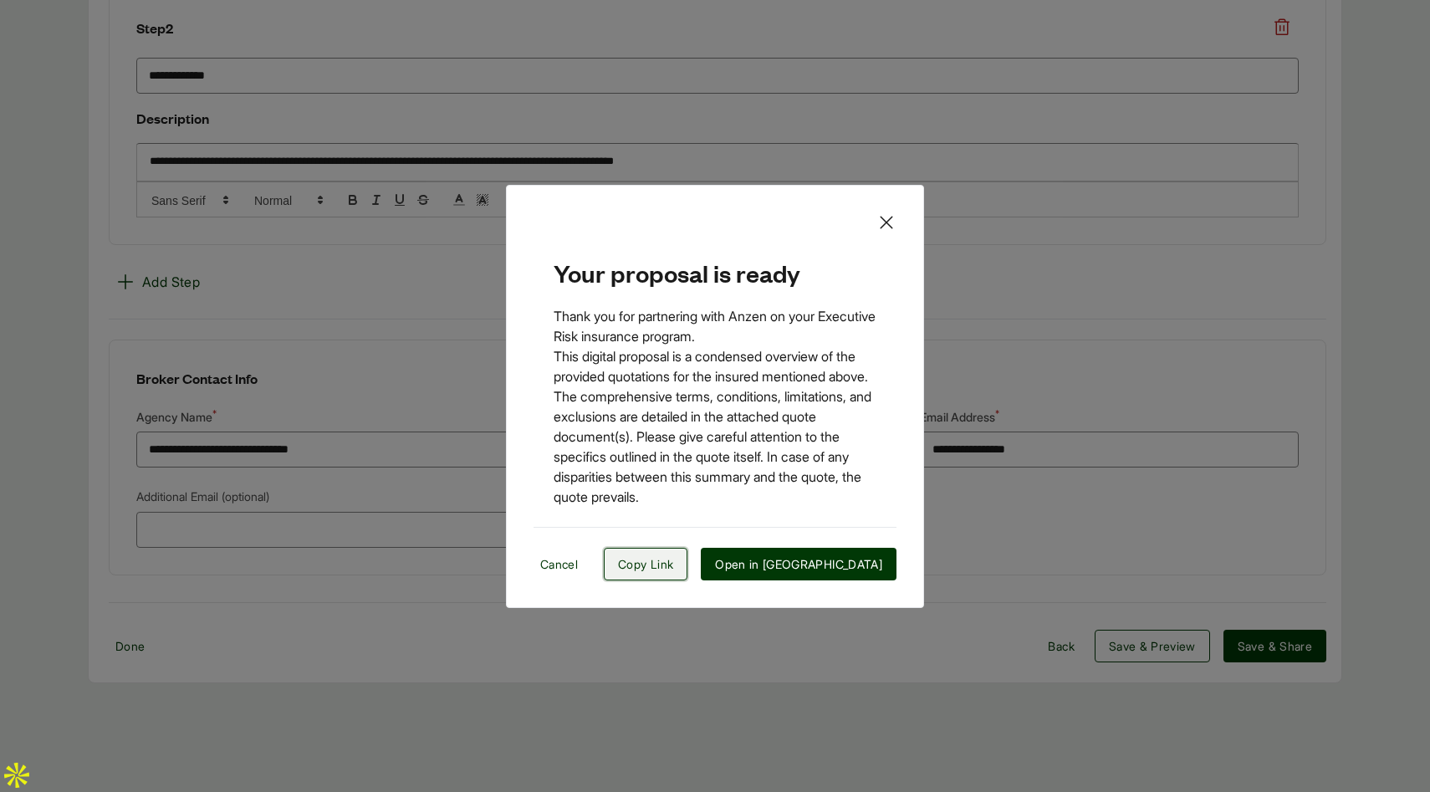
click at [673, 556] on span "Copy Link" at bounding box center [645, 564] width 55 height 18
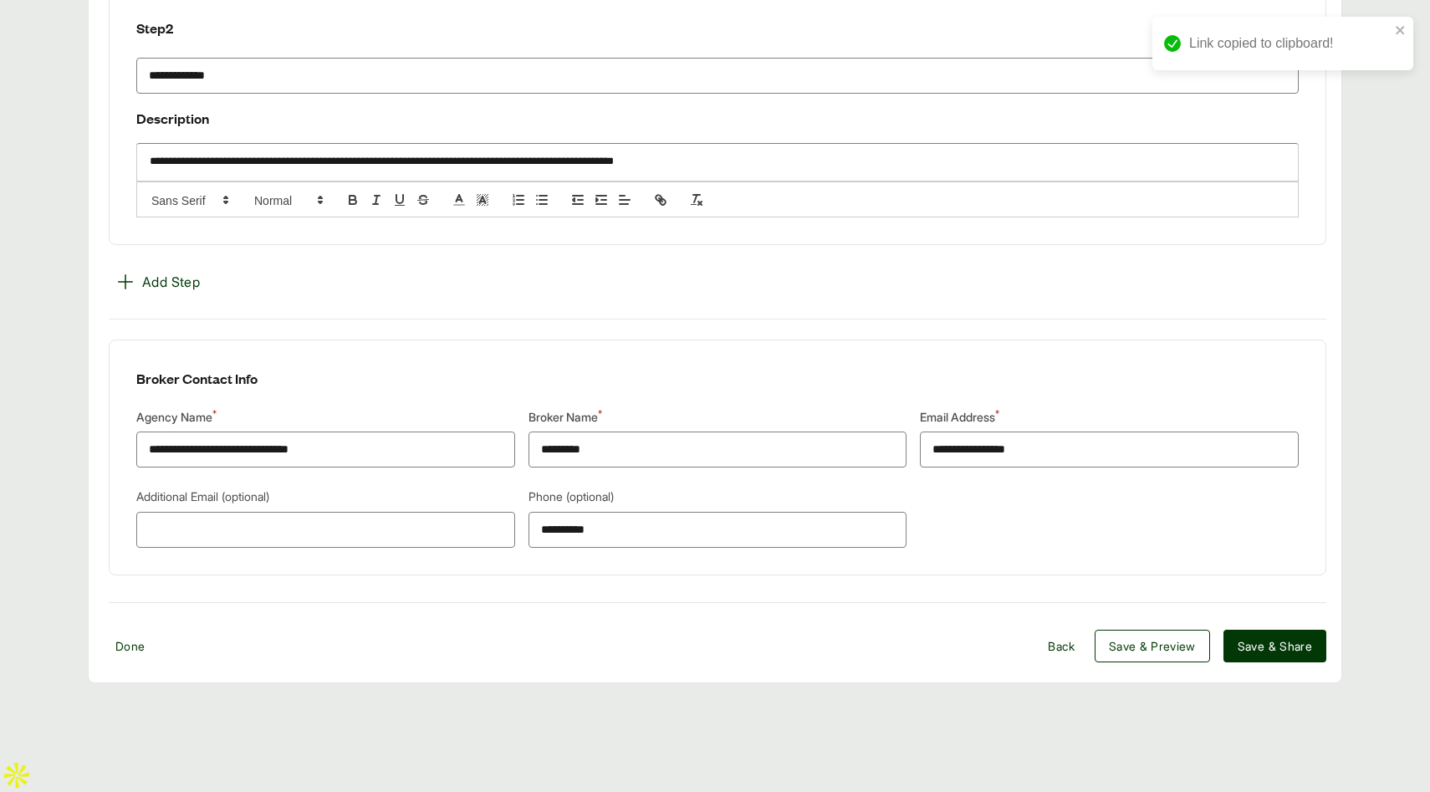
click at [1261, 390] on p "Broker Contact Info" at bounding box center [717, 378] width 1162 height 23
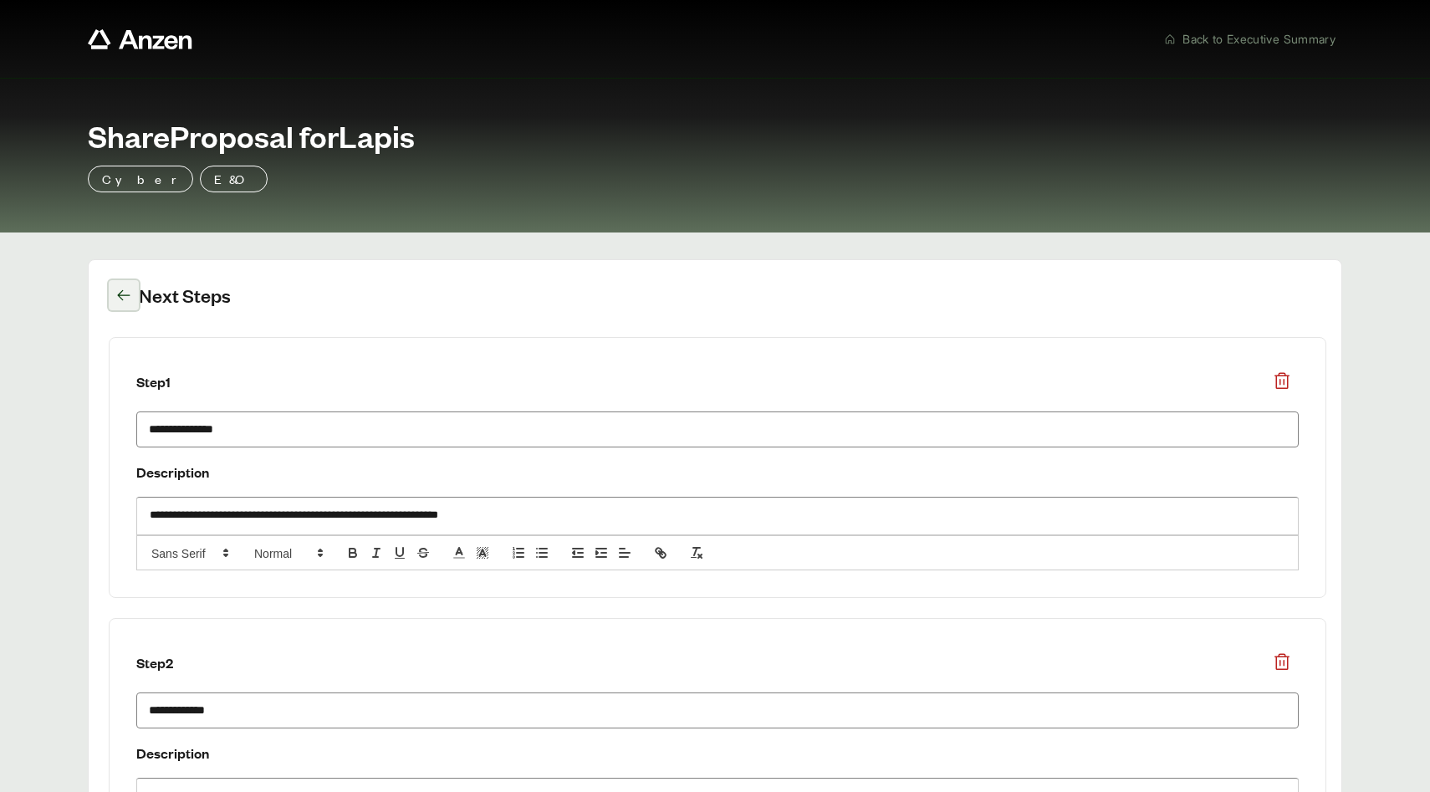
click at [120, 289] on icon at bounding box center [123, 295] width 17 height 17
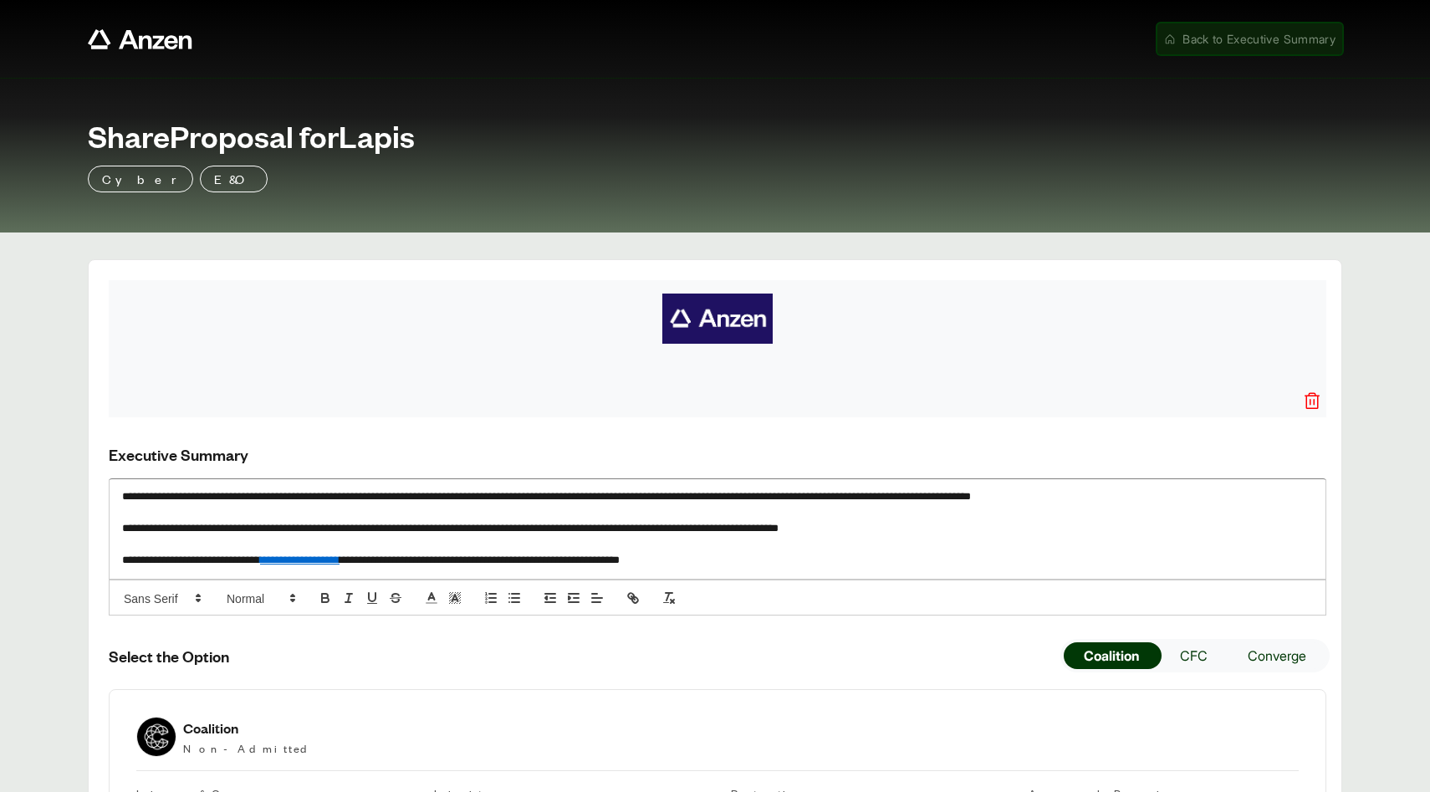
click at [1187, 43] on span "Back to Executive Summary" at bounding box center [1258, 39] width 153 height 18
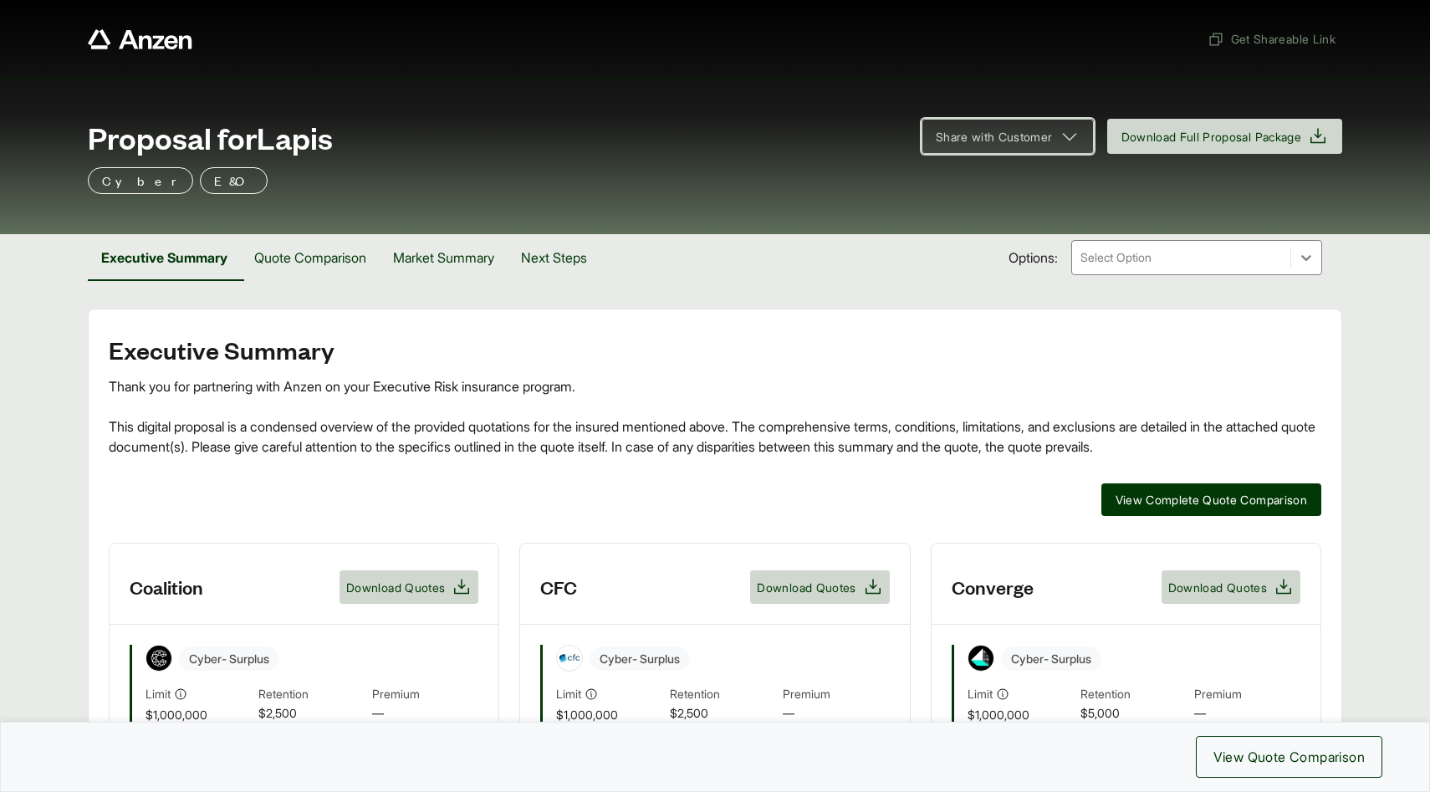
click at [1015, 140] on span "Share with Customer" at bounding box center [994, 137] width 117 height 18
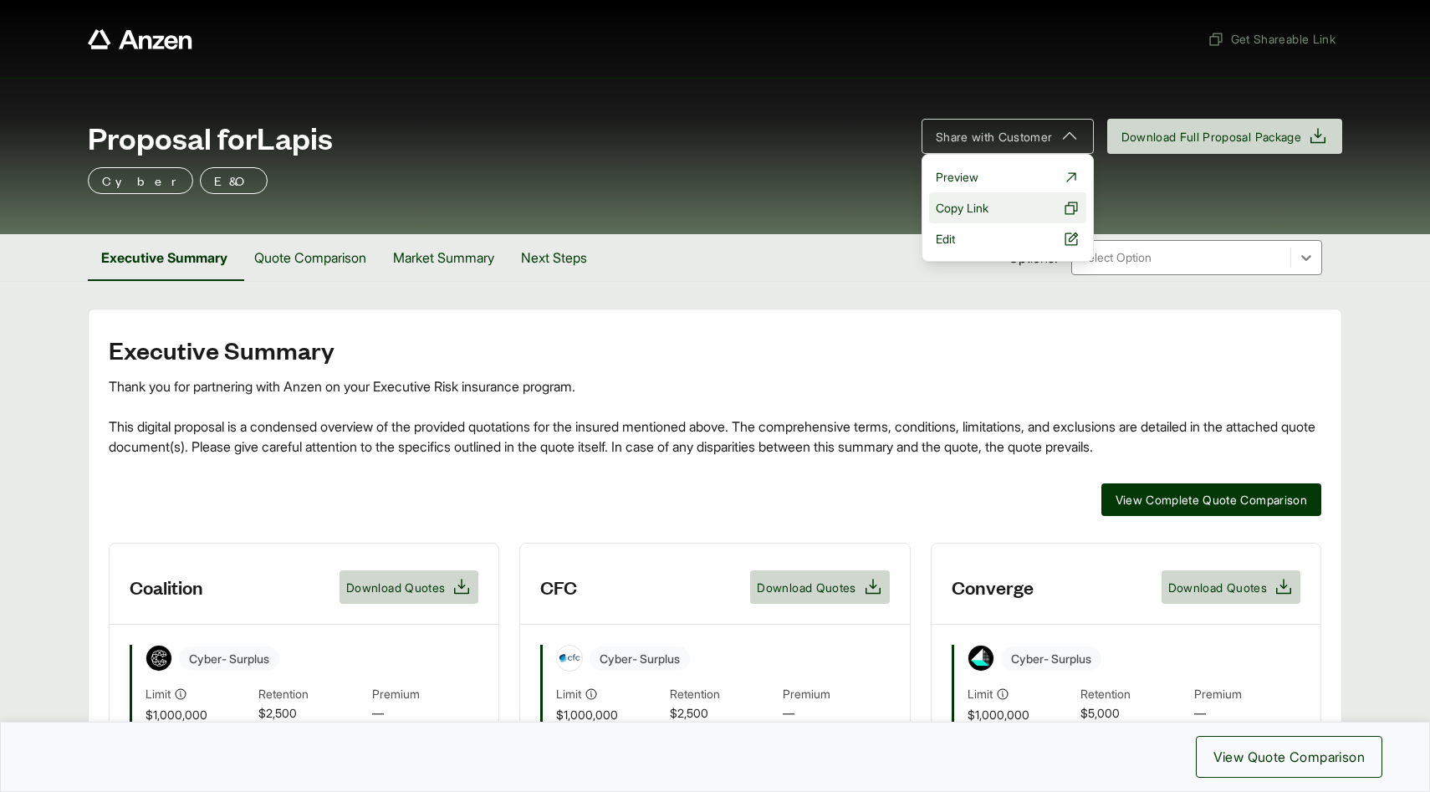
click at [994, 214] on button "Copy Link" at bounding box center [1007, 207] width 157 height 31
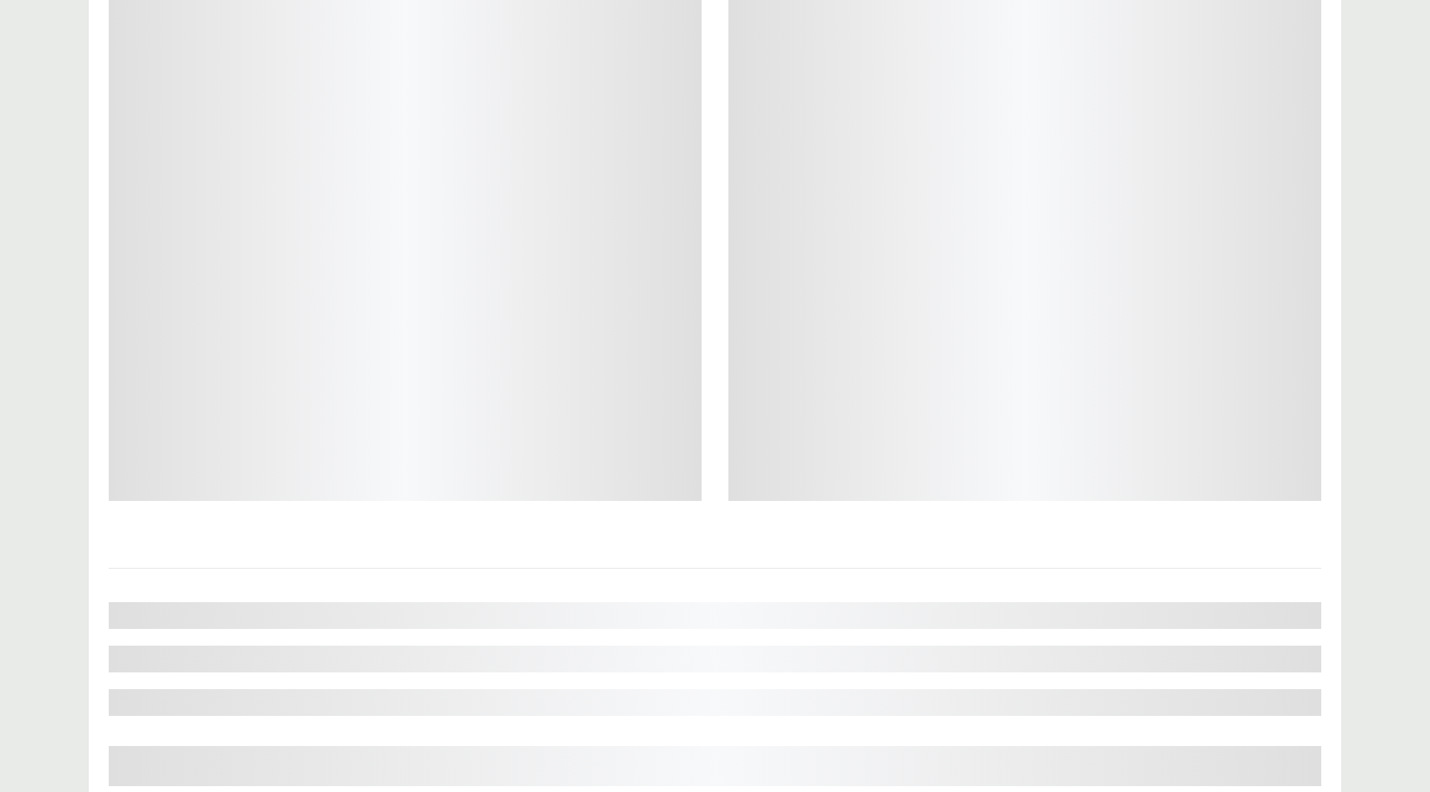
scroll to position [656, 0]
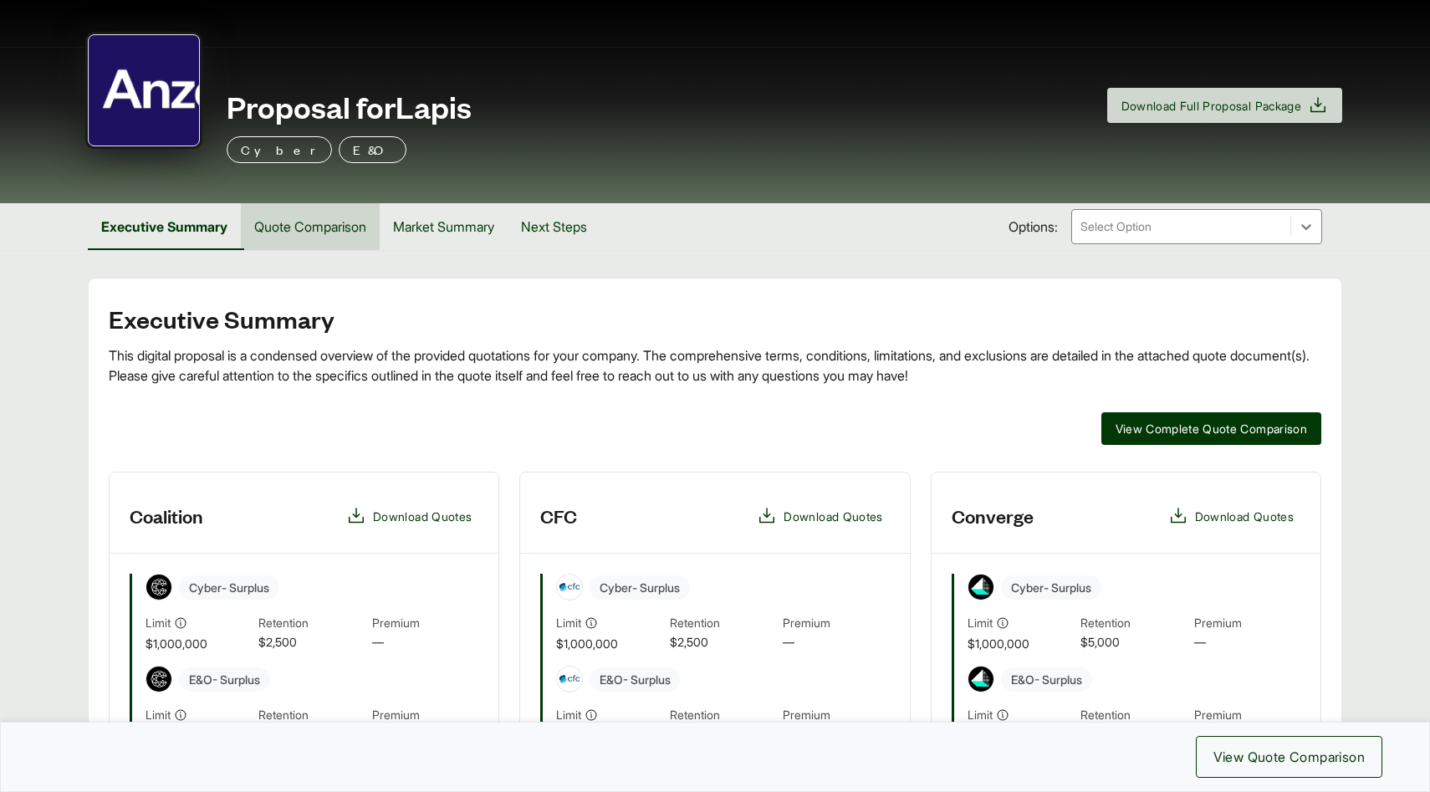
click at [308, 227] on button "Quote Comparison" at bounding box center [310, 226] width 139 height 47
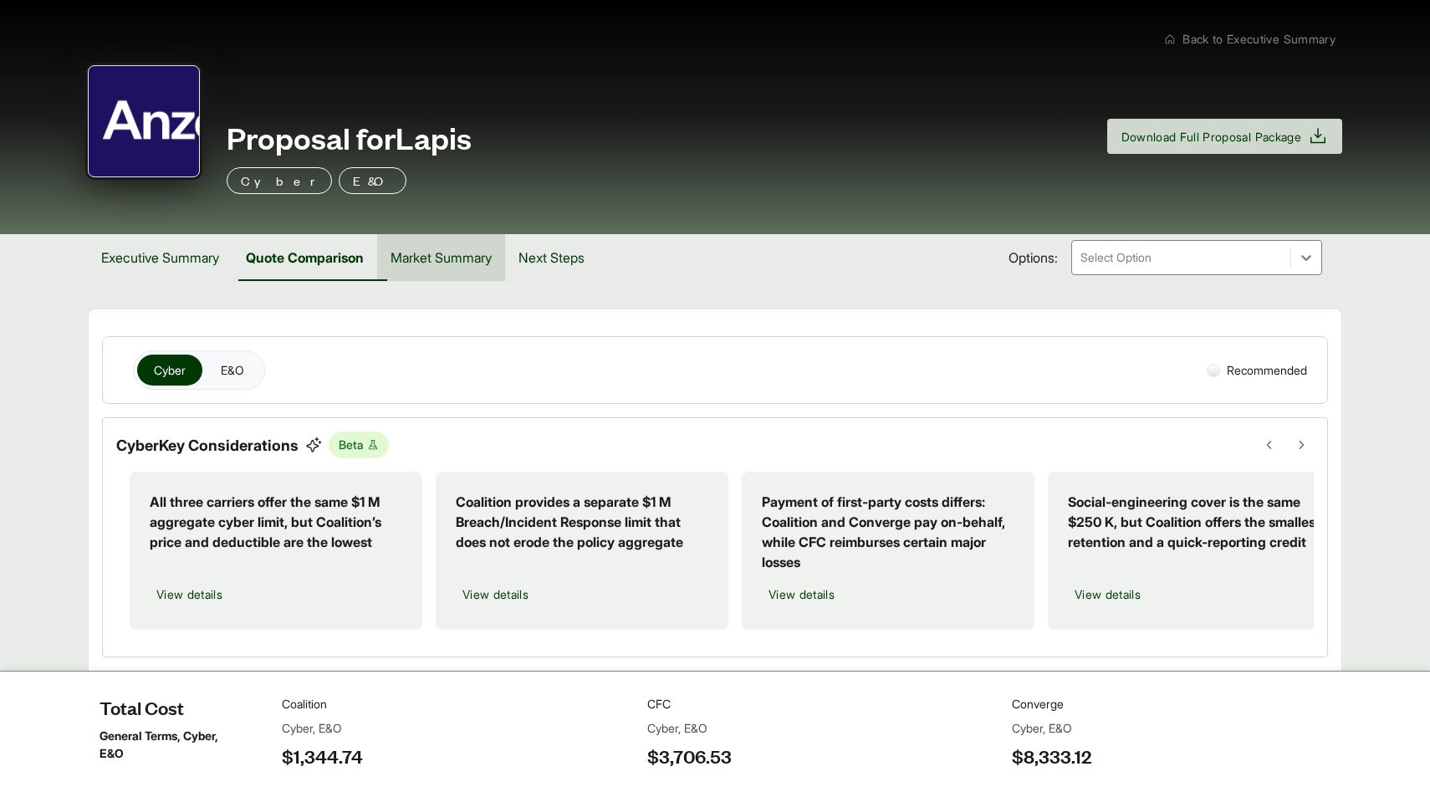
click at [442, 247] on button "Market Summary" at bounding box center [441, 257] width 128 height 47
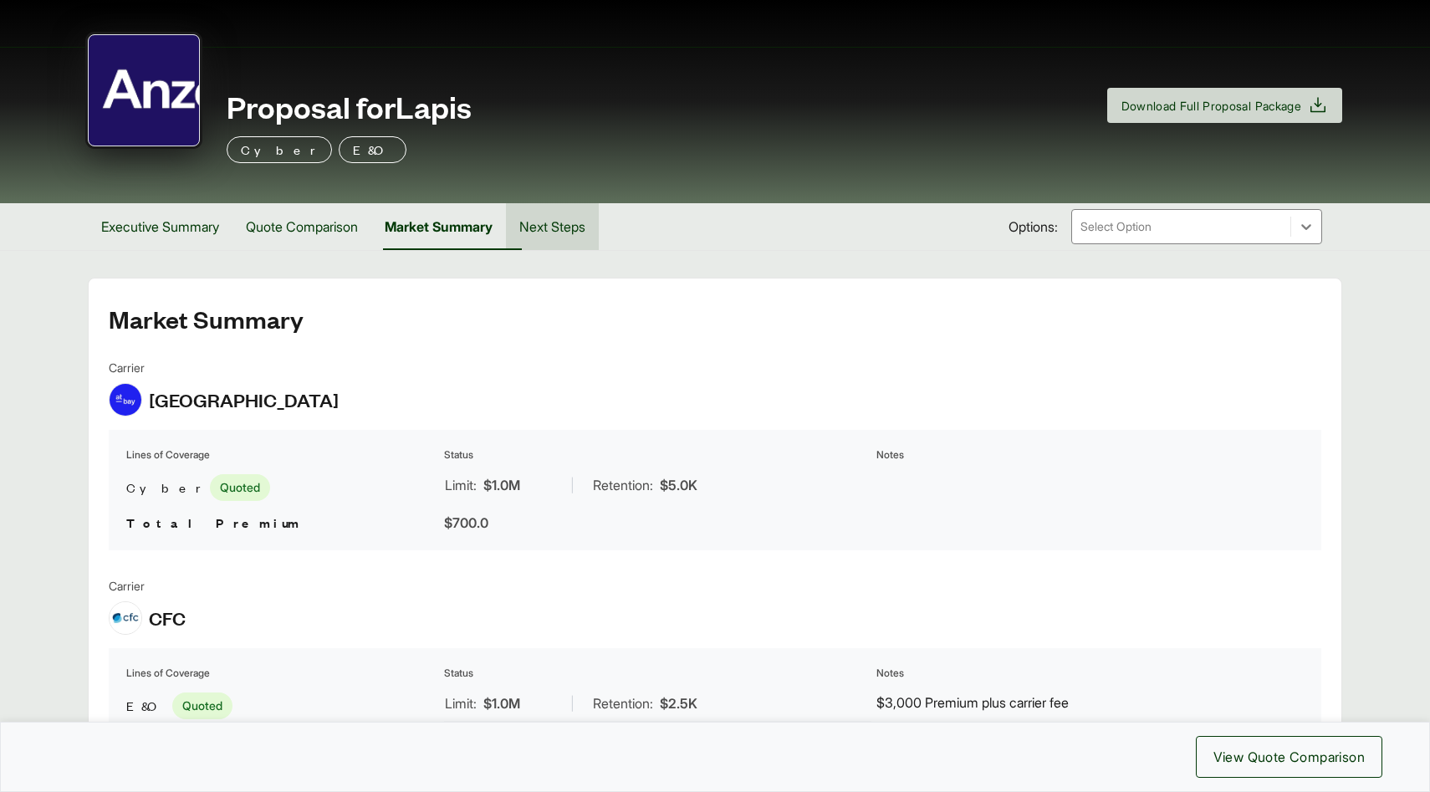
click at [558, 226] on button "Next Steps" at bounding box center [552, 226] width 93 height 47
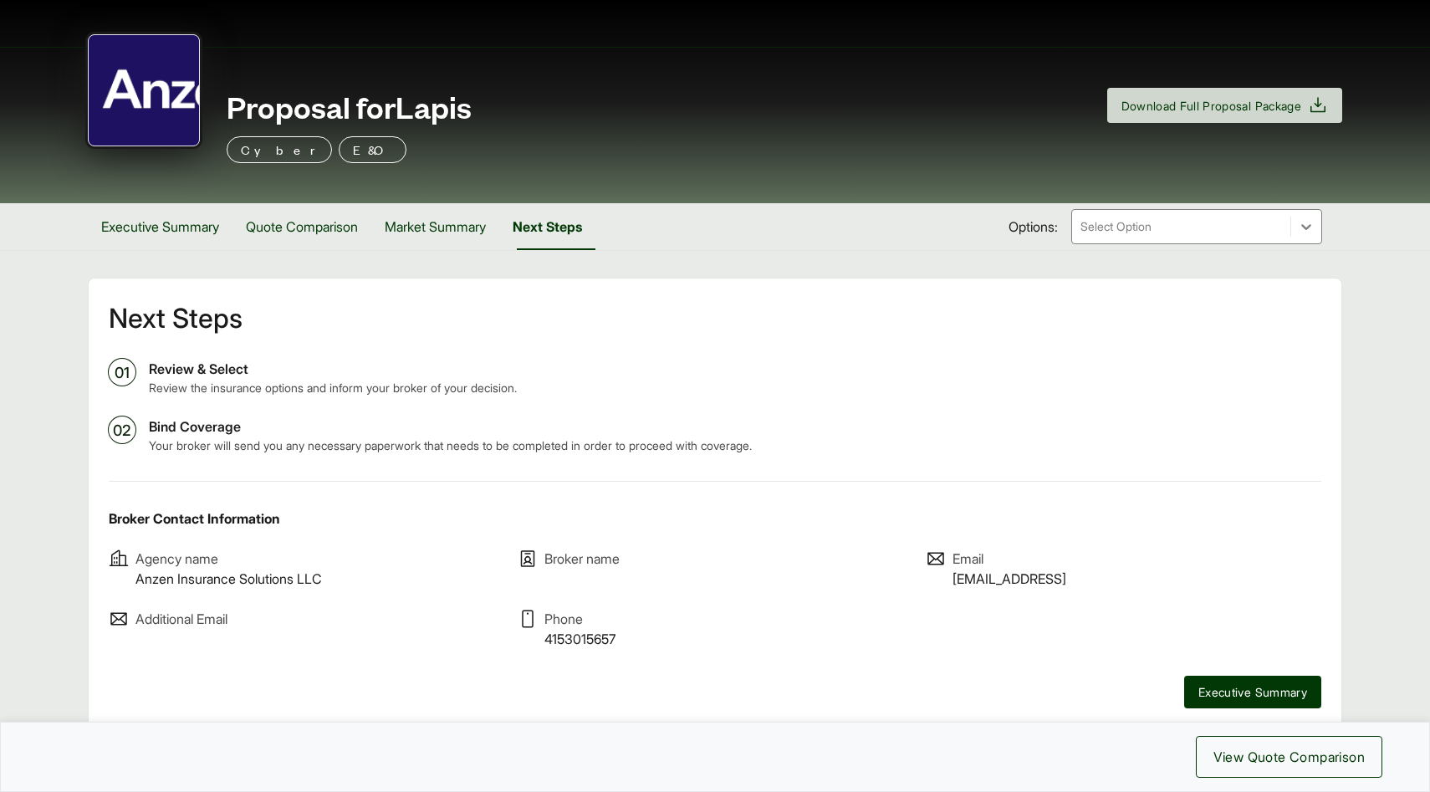
click at [1122, 230] on div at bounding box center [1181, 227] width 205 height 20
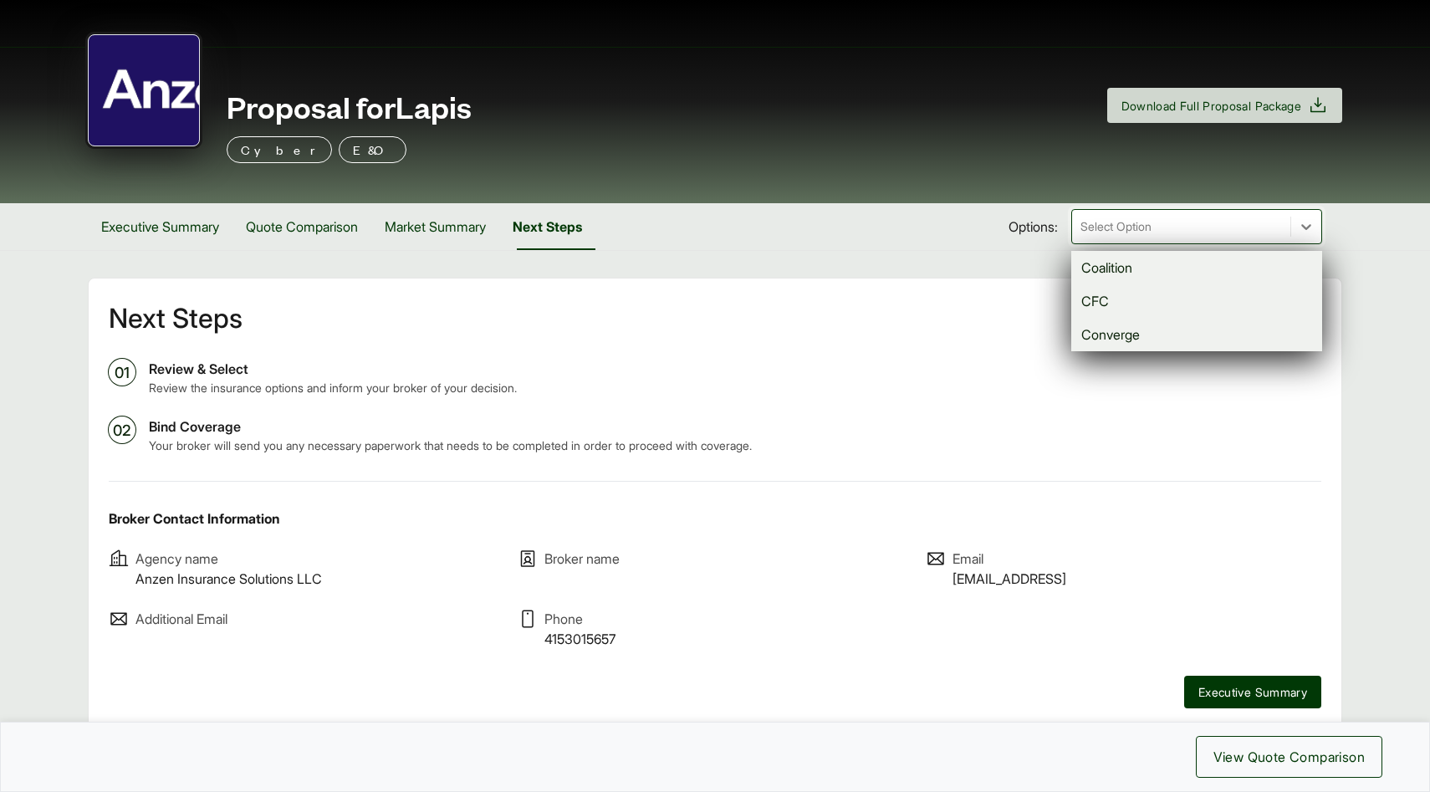
click at [1122, 274] on div "Coalition" at bounding box center [1196, 267] width 251 height 33
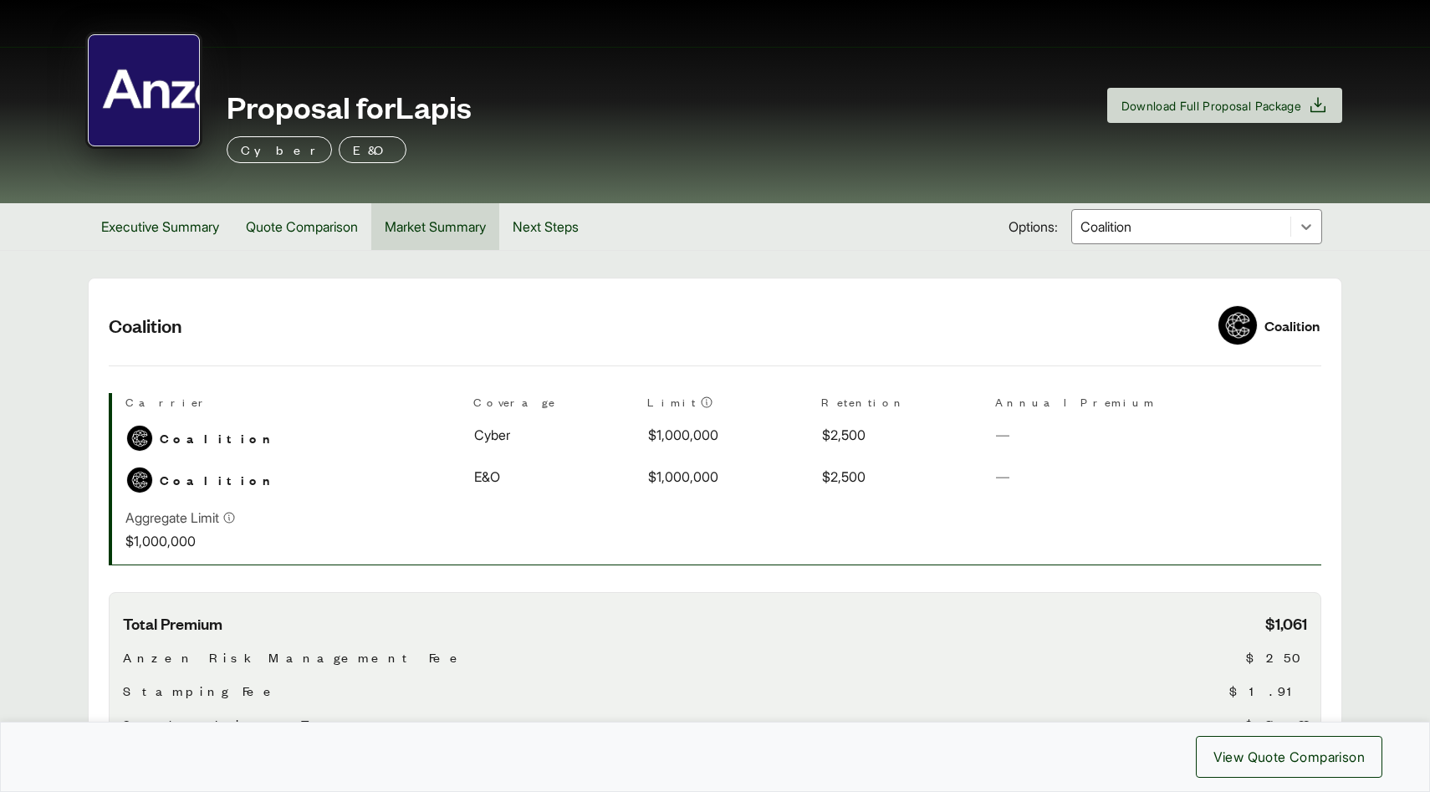
click at [452, 218] on button "Market Summary" at bounding box center [435, 226] width 128 height 47
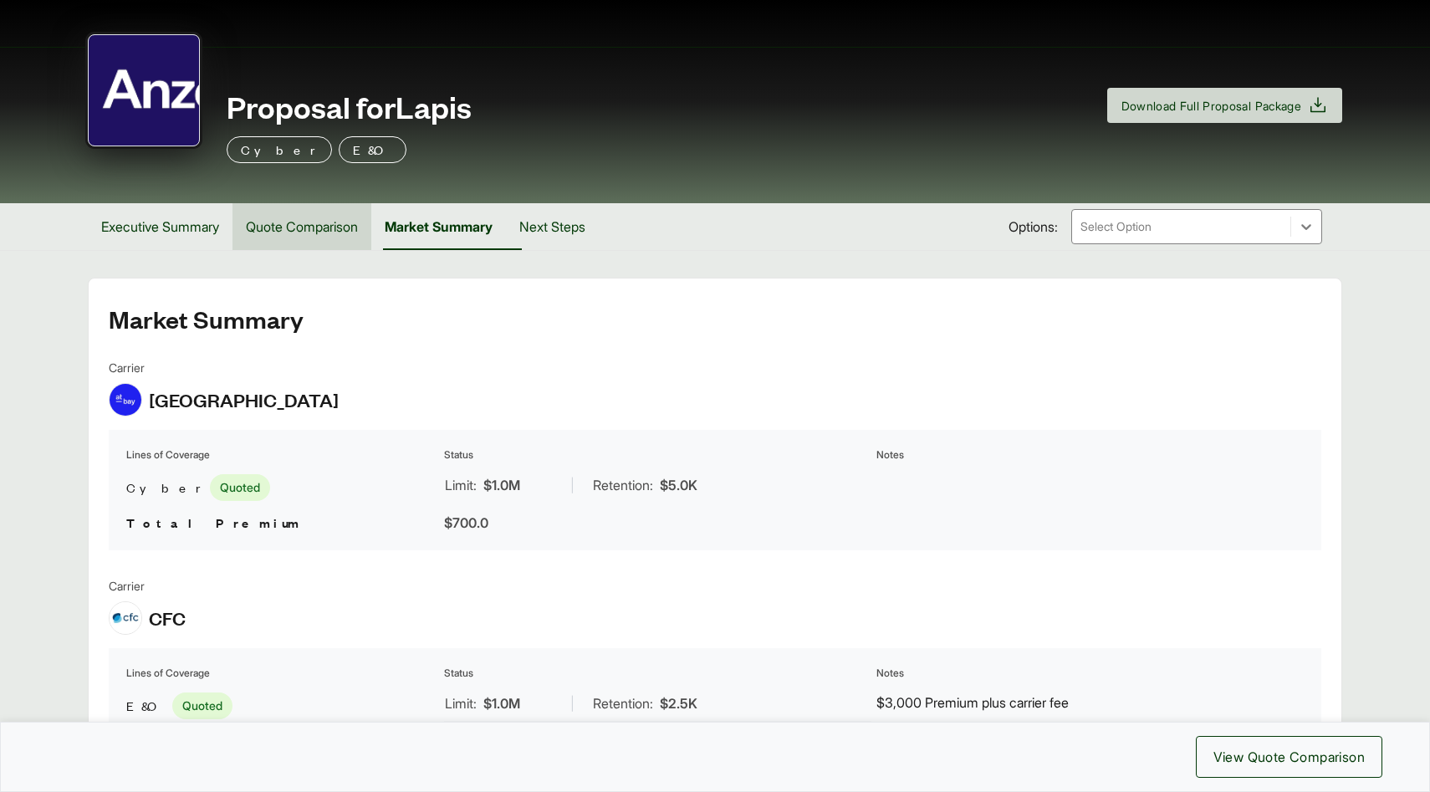
click at [306, 222] on button "Quote Comparison" at bounding box center [301, 226] width 139 height 47
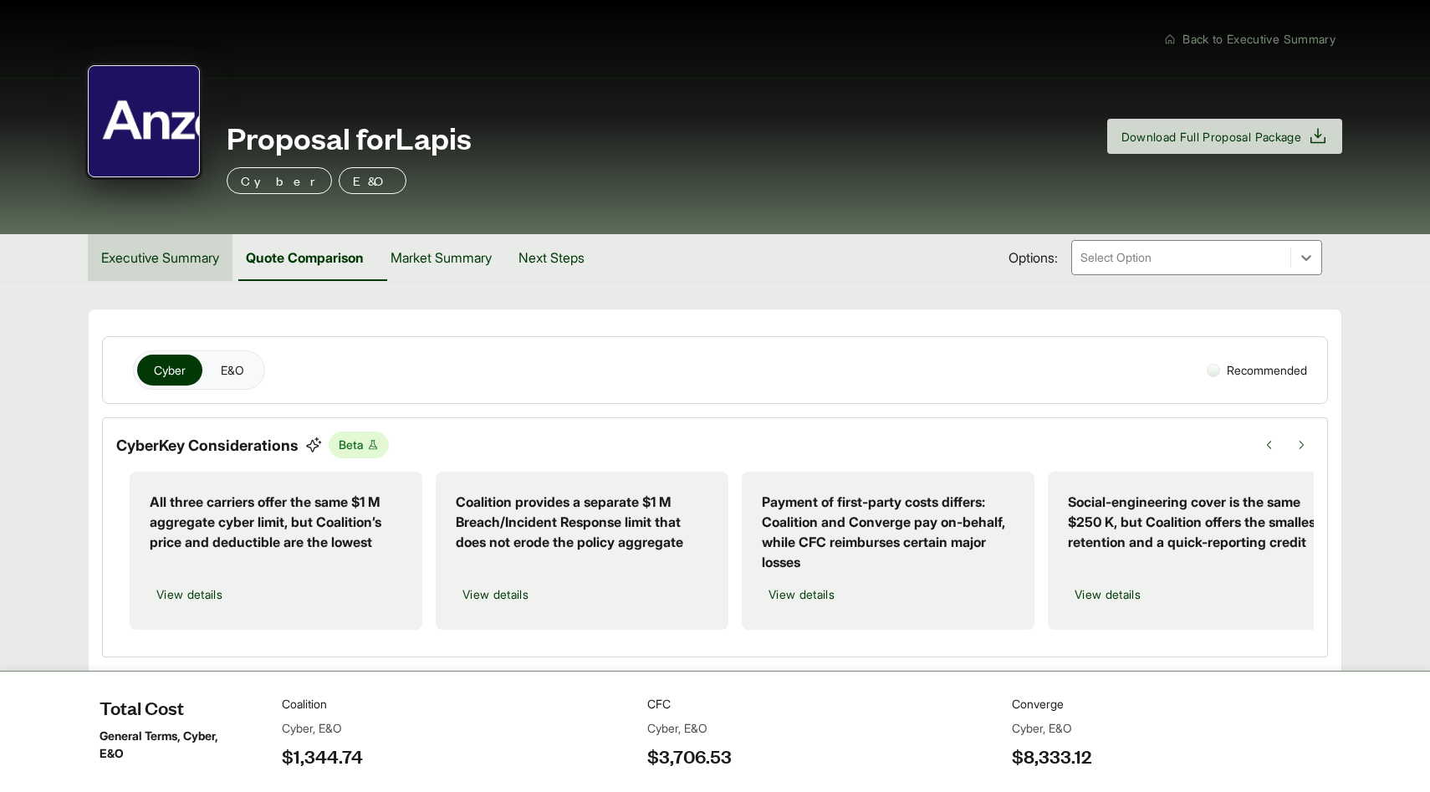
click at [145, 248] on button "Executive Summary" at bounding box center [160, 257] width 145 height 47
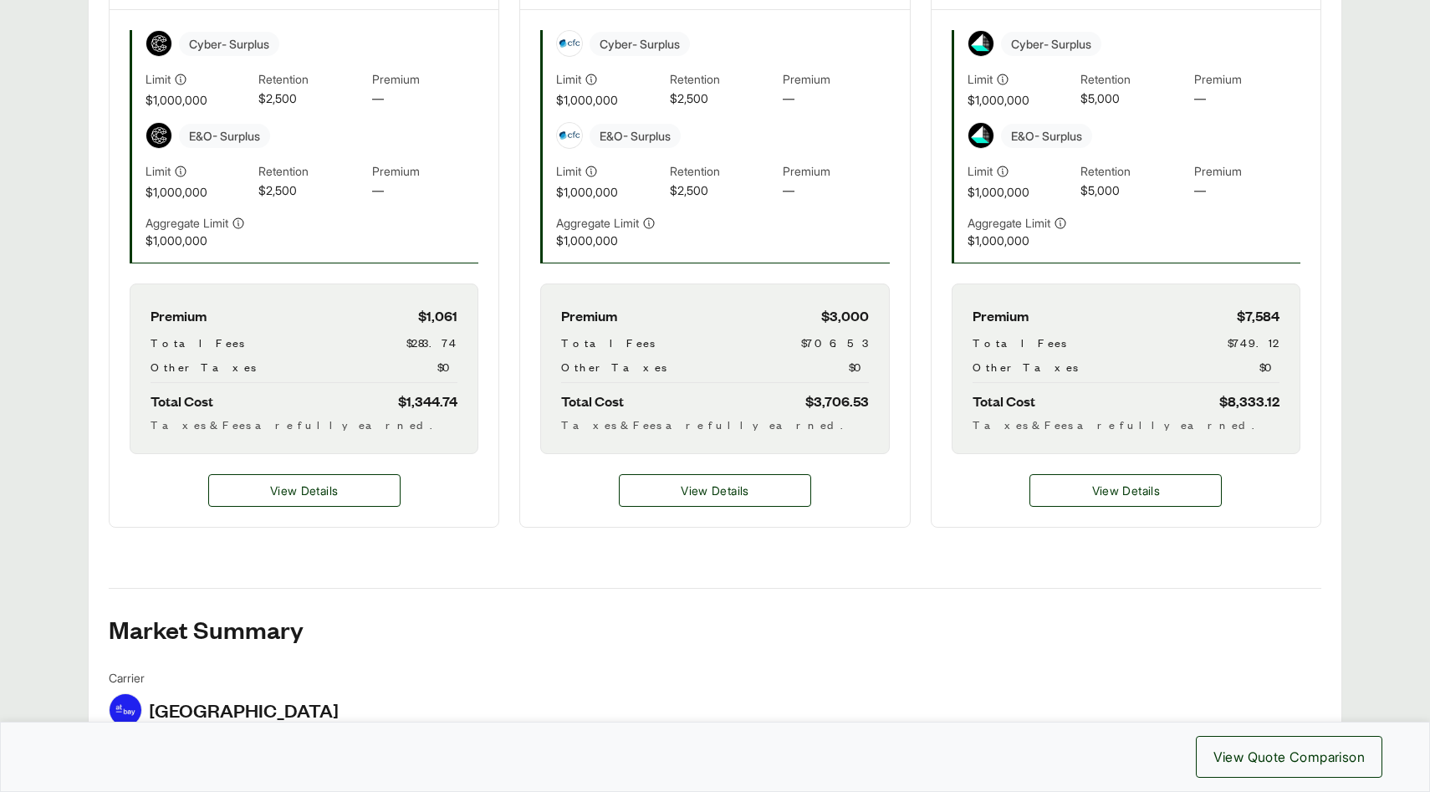
scroll to position [485, 0]
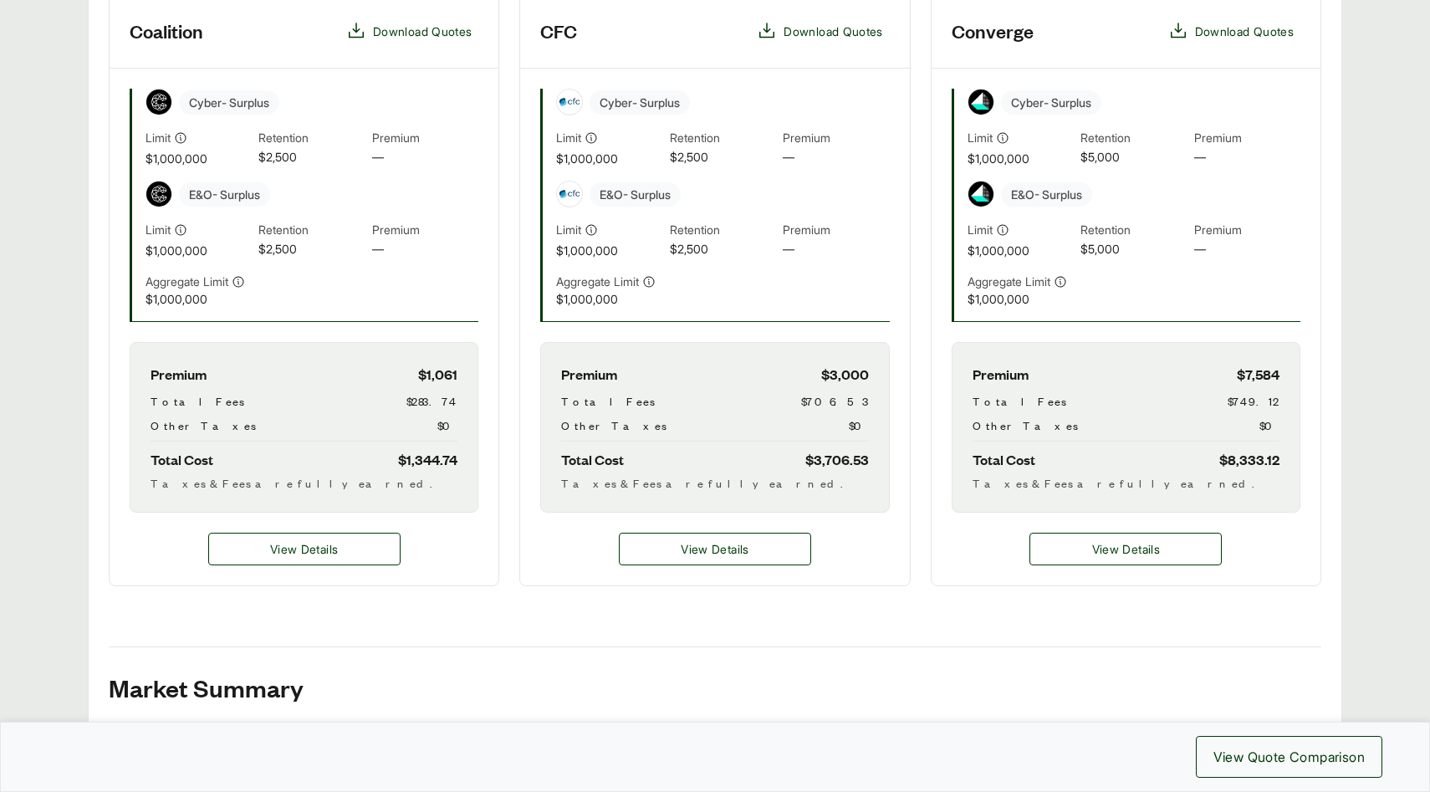
click at [222, 162] on span "$1,000,000" at bounding box center [199, 159] width 106 height 18
click at [333, 312] on div "Cyber - Surplus Limit $1,000,000 Retention $2,500 Premium — E&O - Surplus Limit…" at bounding box center [304, 205] width 349 height 233
click at [152, 238] on div "Cyber - Surplus Limit $1,000,000 Retention $2,500 Premium — E&O - Surplus Limit…" at bounding box center [304, 205] width 349 height 233
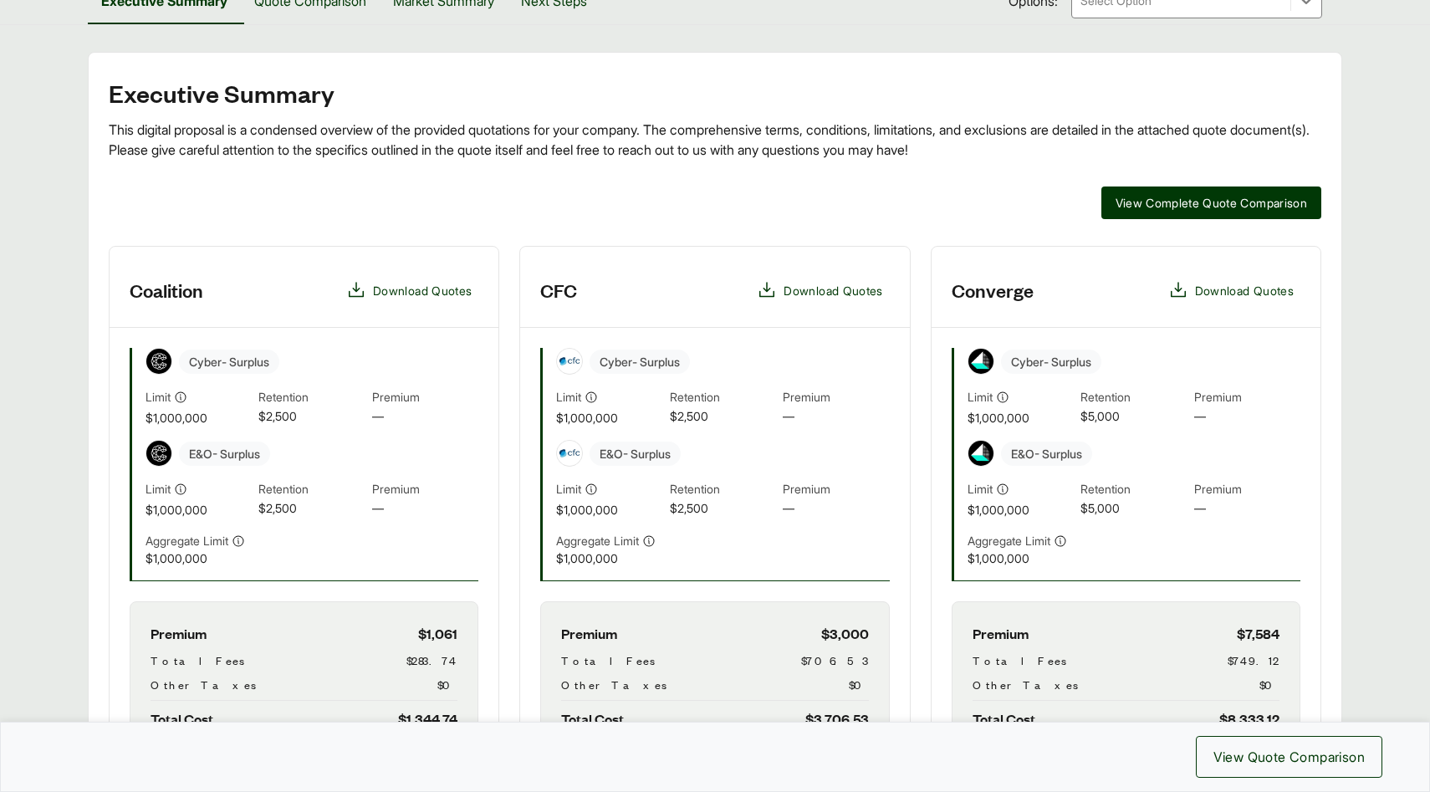
scroll to position [227, 0]
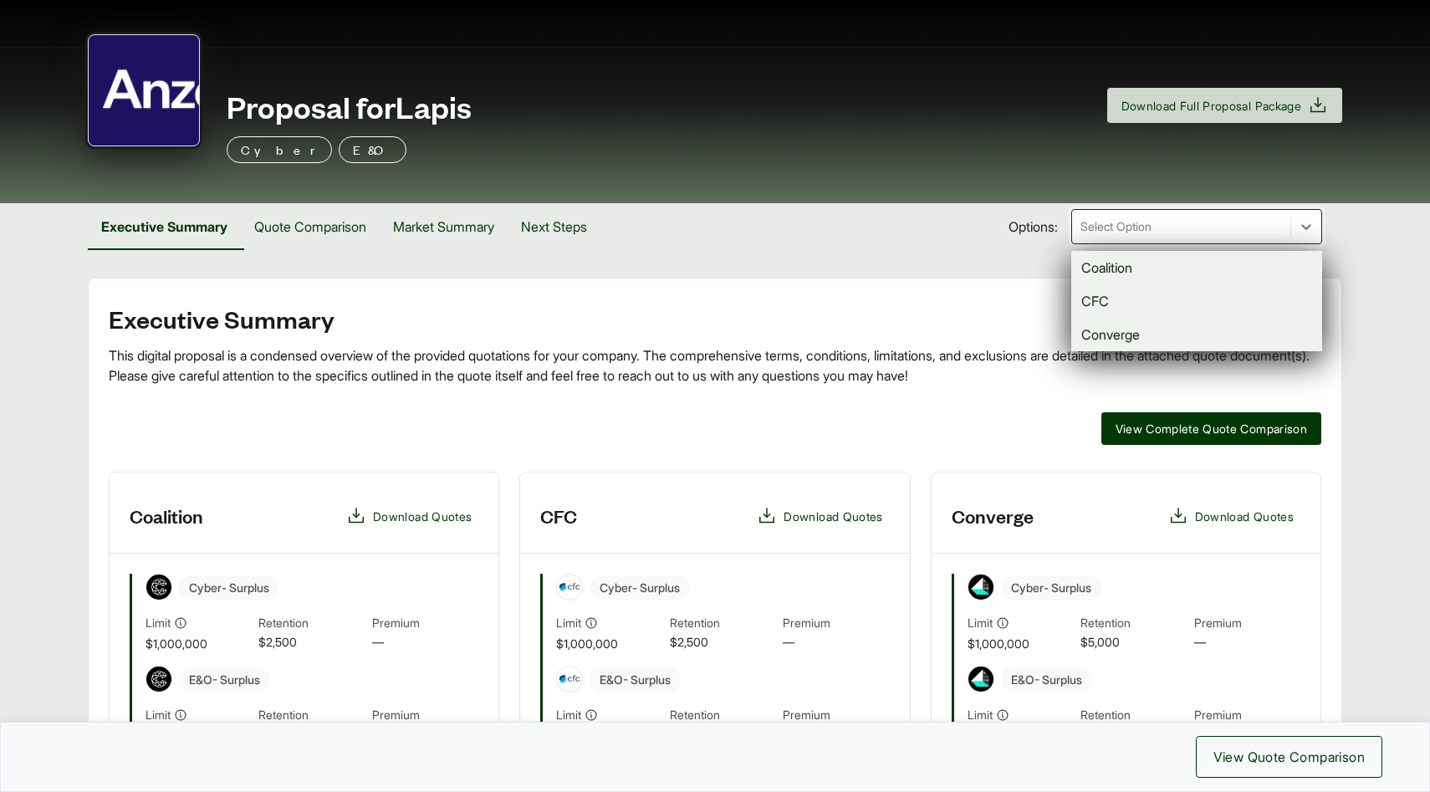
click at [1158, 220] on div at bounding box center [1181, 227] width 205 height 20
